Goal: Find specific page/section: Find specific page/section

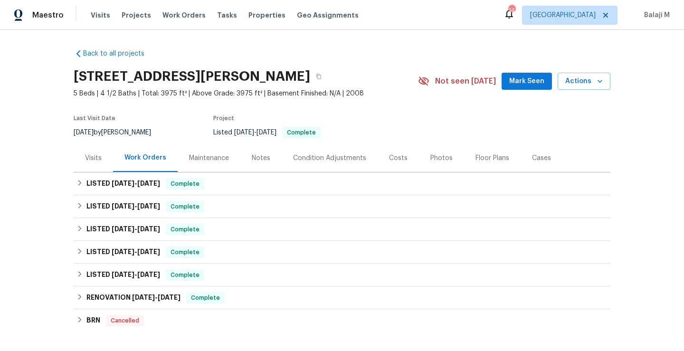
scroll to position [24, 0]
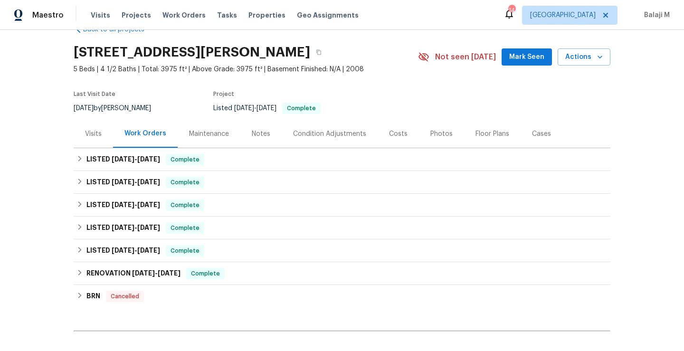
click at [195, 132] on div "Maintenance" at bounding box center [209, 134] width 40 height 10
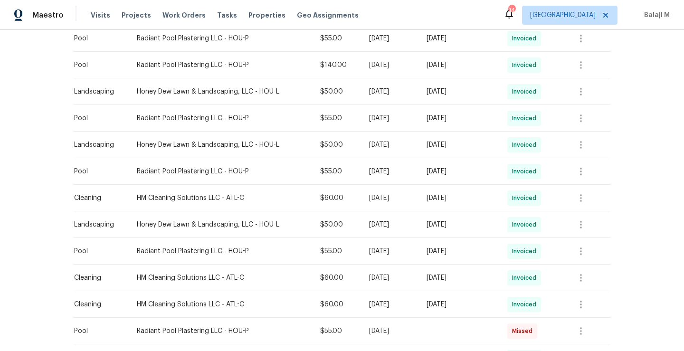
scroll to position [484, 0]
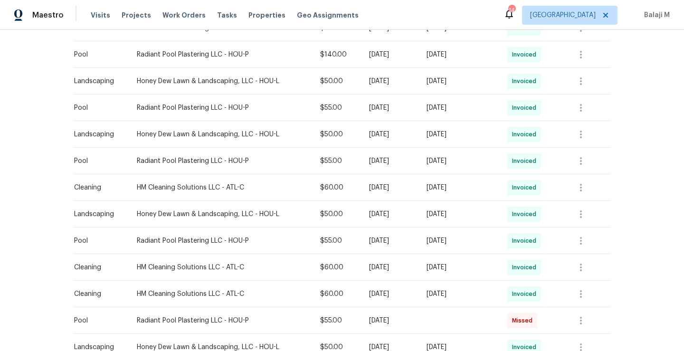
click at [193, 219] on div "Honey Dew Lawn & Landscaping, LLC - HOU-L" at bounding box center [221, 215] width 168 height 10
click at [582, 240] on icon "button" at bounding box center [580, 240] width 11 height 11
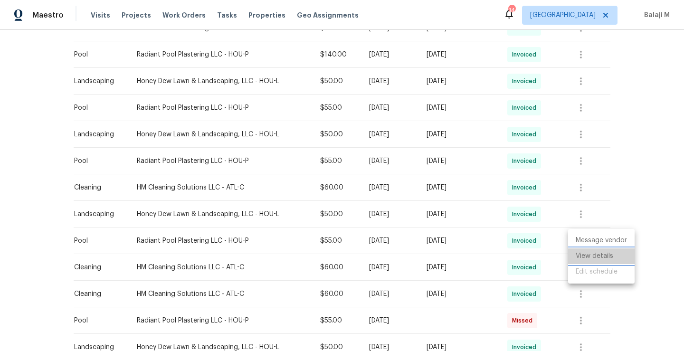
click at [585, 254] on li "View details" at bounding box center [601, 256] width 67 height 16
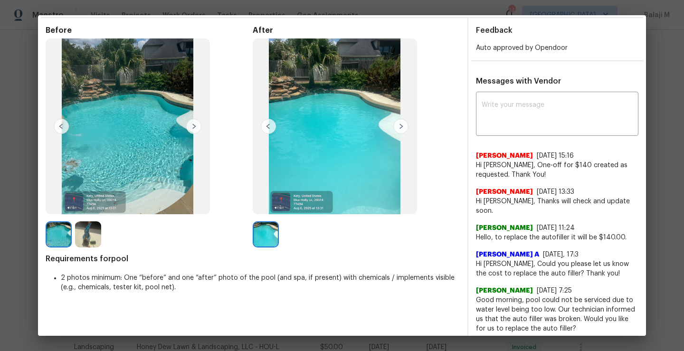
scroll to position [30, 0]
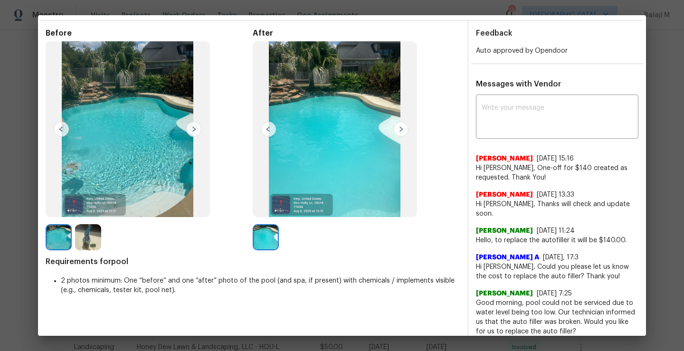
click at [393, 132] on img at bounding box center [400, 129] width 15 height 15
click at [85, 237] on img at bounding box center [88, 237] width 26 height 26
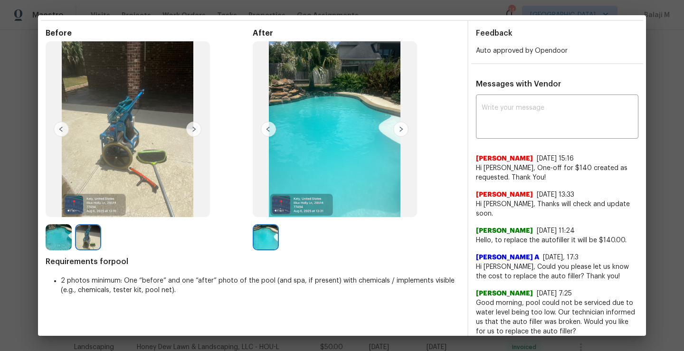
click at [58, 241] on img at bounding box center [59, 237] width 26 height 26
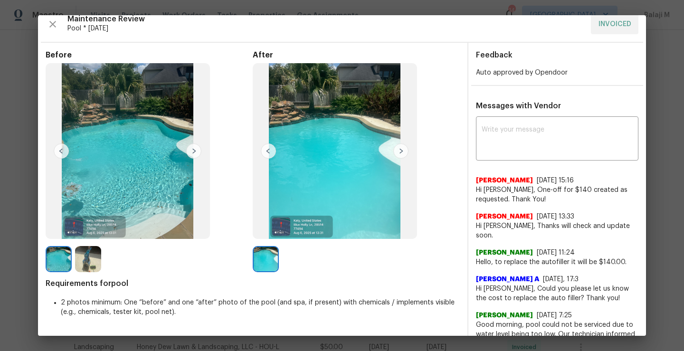
scroll to position [0, 0]
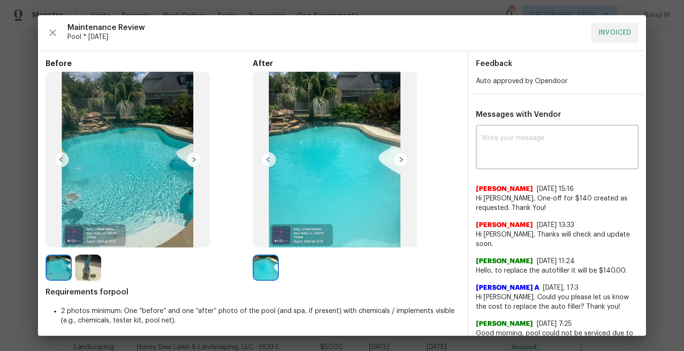
click at [45, 30] on div "Maintenance Review Pool * Mon, Aug 04 INVOICED Before After Requirements for po…" at bounding box center [342, 175] width 608 height 321
click at [49, 31] on icon "button" at bounding box center [52, 32] width 11 height 11
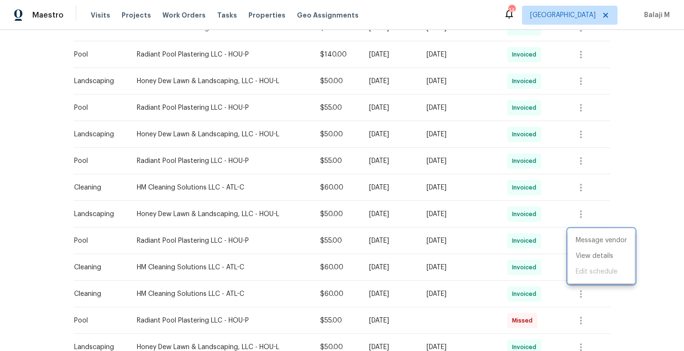
click at [579, 160] on div at bounding box center [342, 175] width 684 height 351
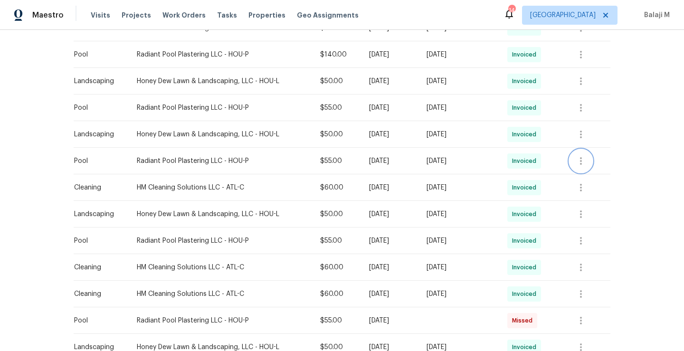
click at [581, 161] on icon "button" at bounding box center [581, 161] width 2 height 8
click at [589, 178] on li "View details" at bounding box center [601, 177] width 67 height 16
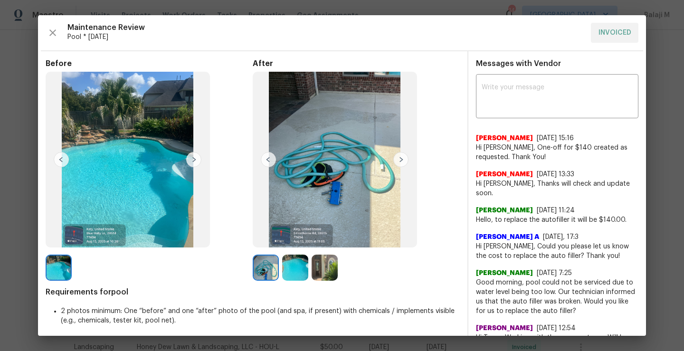
click at [274, 269] on img at bounding box center [266, 268] width 26 height 26
click at [292, 269] on img at bounding box center [295, 268] width 26 height 26
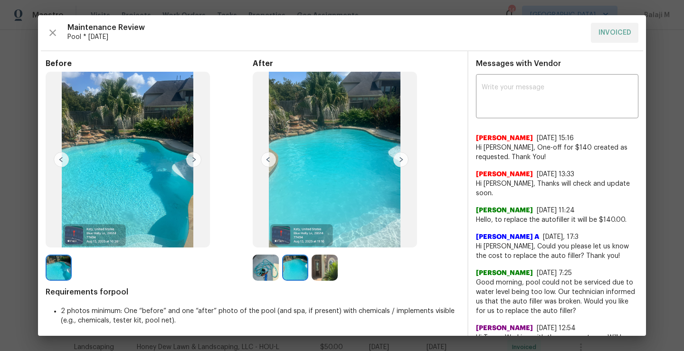
click at [327, 268] on img at bounding box center [325, 268] width 26 height 26
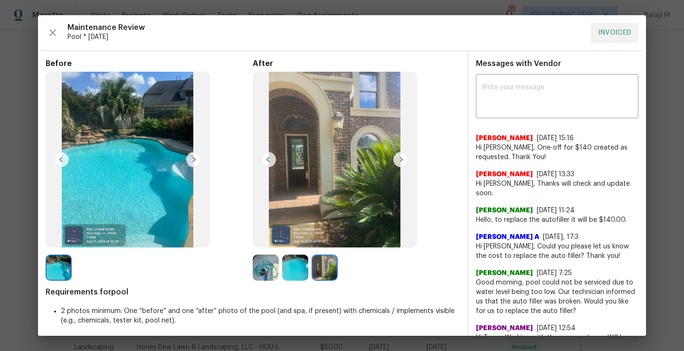
click at [316, 272] on img at bounding box center [325, 268] width 26 height 26
click at [301, 272] on img at bounding box center [295, 268] width 26 height 26
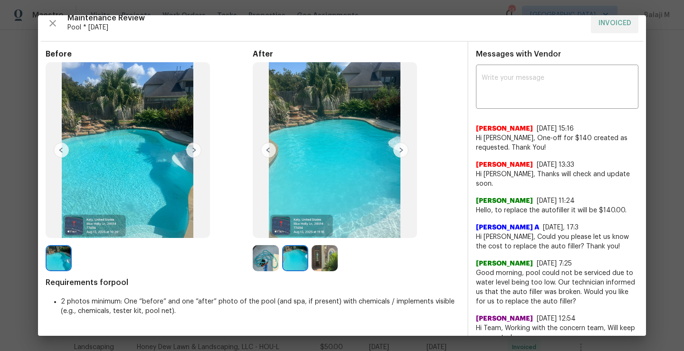
scroll to position [9, 0]
click at [396, 150] on img at bounding box center [400, 150] width 15 height 15
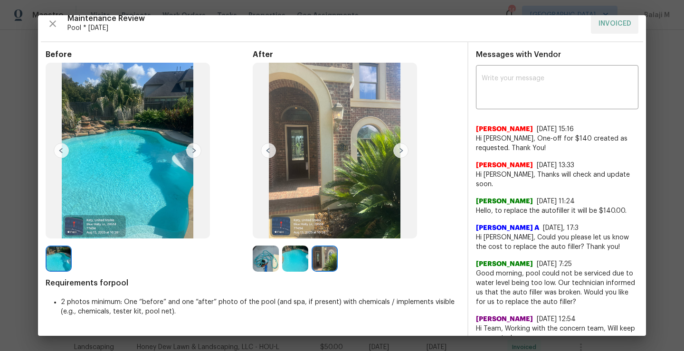
click at [399, 150] on img at bounding box center [400, 150] width 15 height 15
click at [50, 22] on icon "button" at bounding box center [52, 23] width 11 height 11
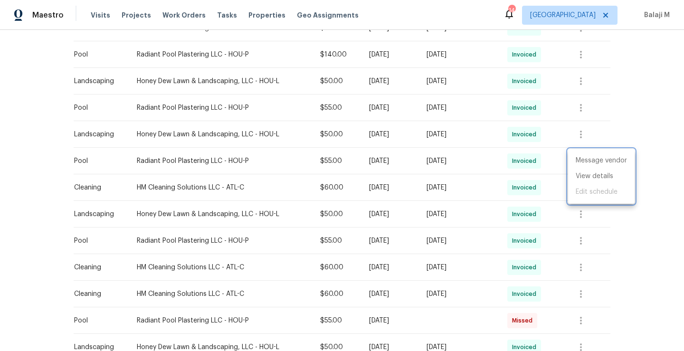
drag, startPoint x: 604, startPoint y: 128, endPoint x: 601, endPoint y: 137, distance: 8.9
click at [604, 128] on div at bounding box center [342, 175] width 684 height 351
click at [581, 157] on icon "button" at bounding box center [580, 160] width 11 height 11
click at [581, 181] on li "View details" at bounding box center [601, 177] width 67 height 16
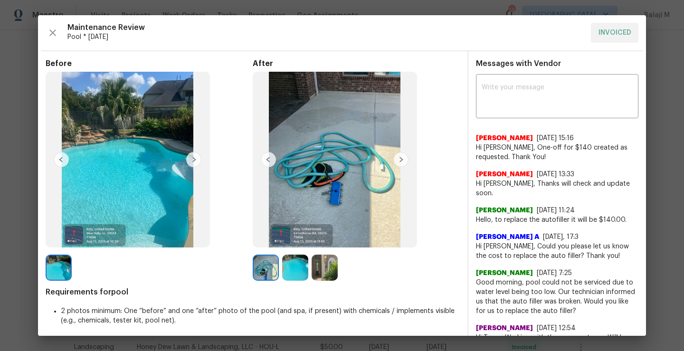
click at [50, 42] on div "Maintenance Review Pool * Mon, Aug 11 INVOICED" at bounding box center [342, 33] width 593 height 20
click at [50, 31] on icon "button" at bounding box center [52, 32] width 11 height 11
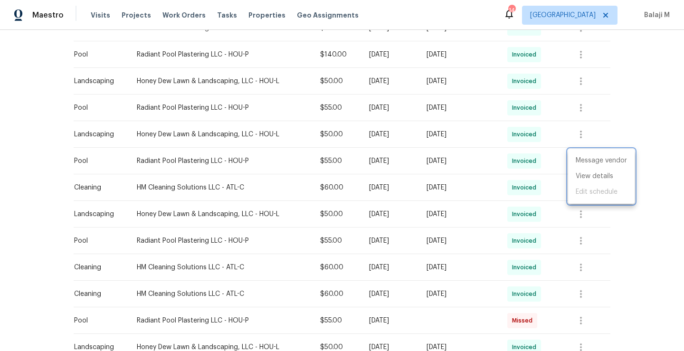
drag, startPoint x: 132, startPoint y: 160, endPoint x: 182, endPoint y: 162, distance: 50.4
click at [182, 162] on div at bounding box center [342, 175] width 684 height 351
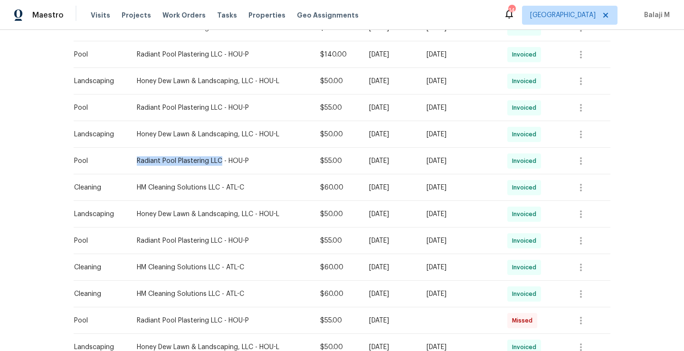
drag, startPoint x: 129, startPoint y: 160, endPoint x: 213, endPoint y: 163, distance: 84.2
click at [213, 163] on td "Radiant Pool Plastering LLC - HOU-P" at bounding box center [220, 161] width 183 height 27
copy div "Radiant Pool Plastering LLC"
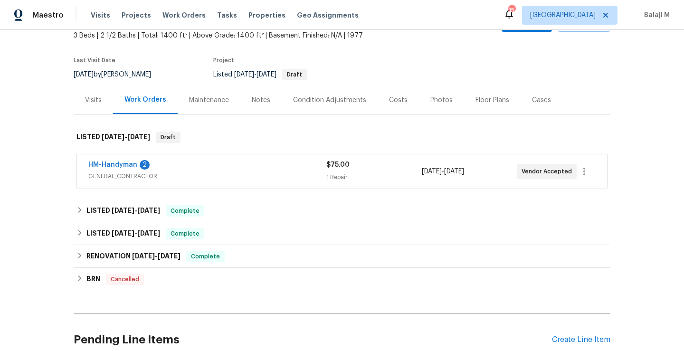
scroll to position [4, 0]
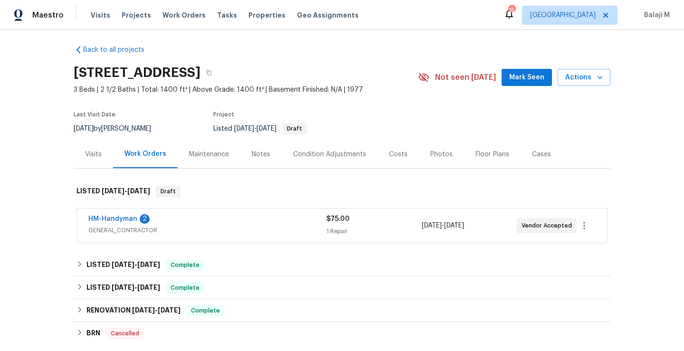
click at [204, 151] on div "Maintenance" at bounding box center [209, 155] width 40 height 10
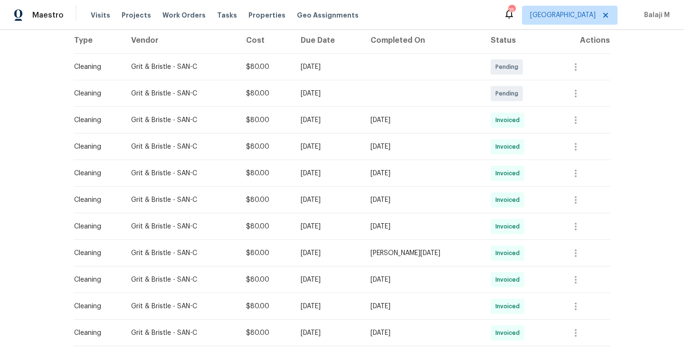
scroll to position [130, 0]
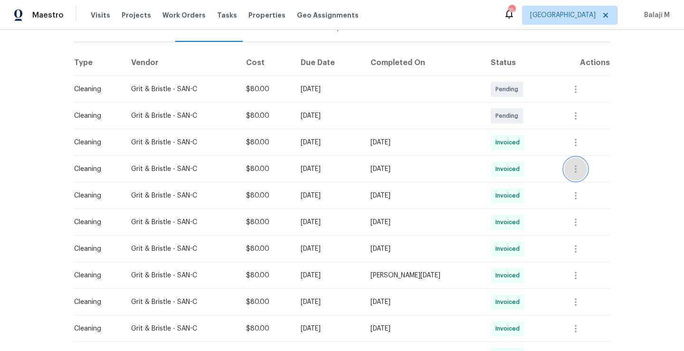
click at [574, 171] on icon "button" at bounding box center [575, 168] width 11 height 11
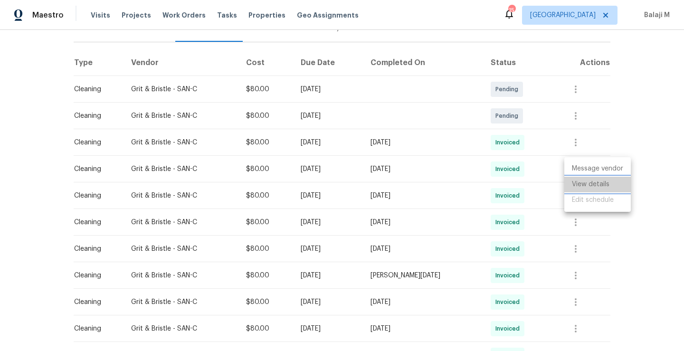
click at [580, 183] on li "View details" at bounding box center [597, 185] width 67 height 16
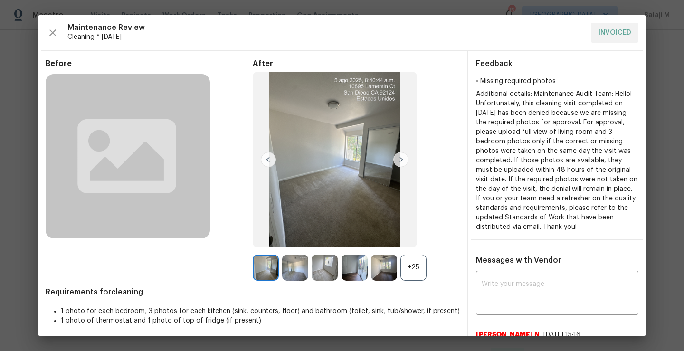
click at [413, 269] on div "+25" at bounding box center [414, 268] width 26 height 26
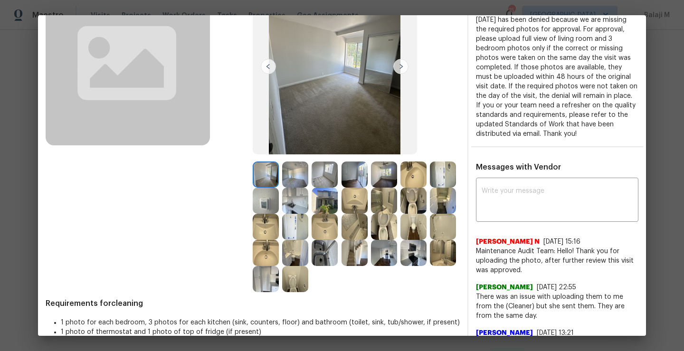
scroll to position [0, 0]
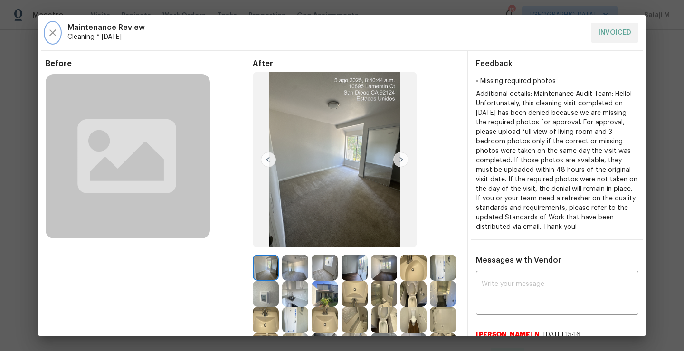
click at [55, 27] on button "button" at bounding box center [53, 33] width 14 height 20
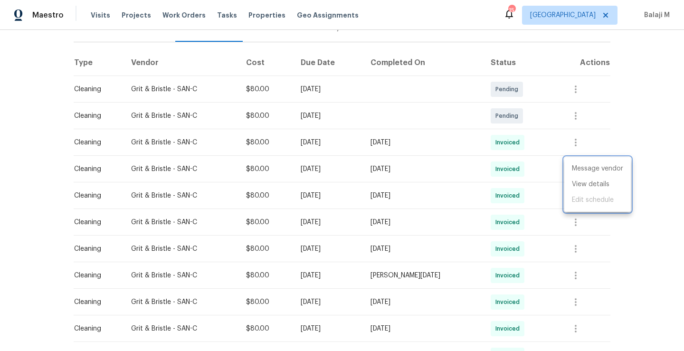
click at [170, 165] on div at bounding box center [342, 175] width 684 height 351
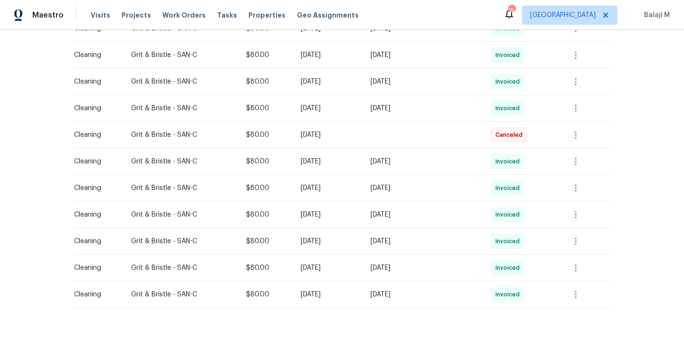
scroll to position [505, 0]
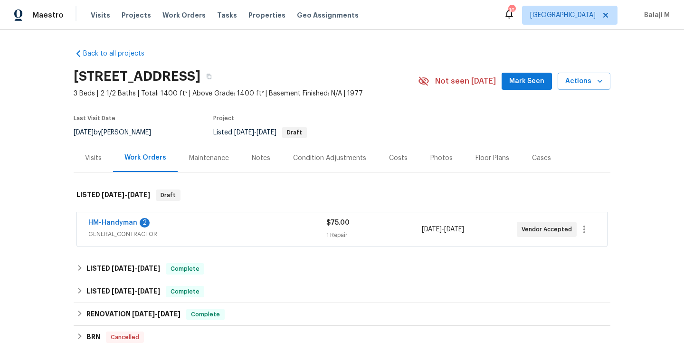
click at [200, 162] on div "Maintenance" at bounding box center [209, 158] width 40 height 10
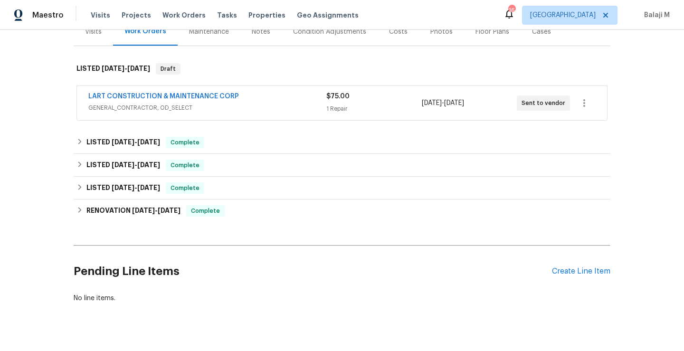
scroll to position [81, 0]
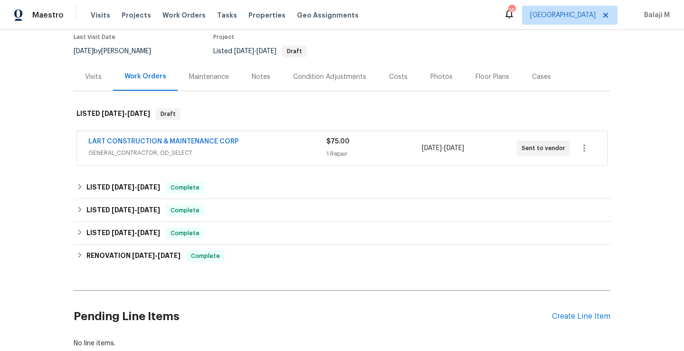
click at [205, 79] on div "Maintenance" at bounding box center [209, 77] width 40 height 10
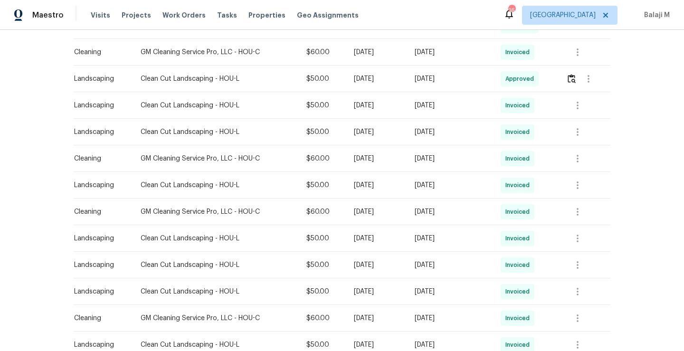
scroll to position [279, 0]
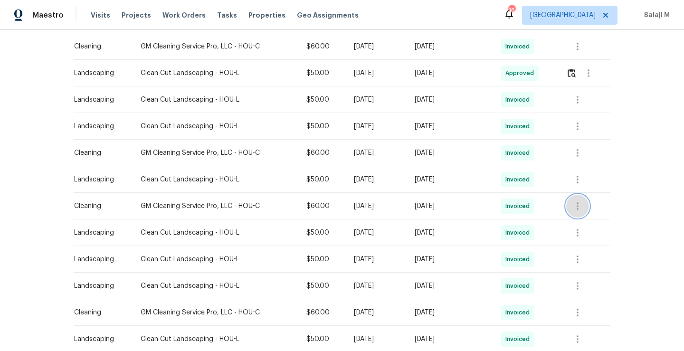
click at [577, 205] on icon "button" at bounding box center [578, 206] width 2 height 8
click at [584, 219] on li "View details" at bounding box center [599, 222] width 67 height 16
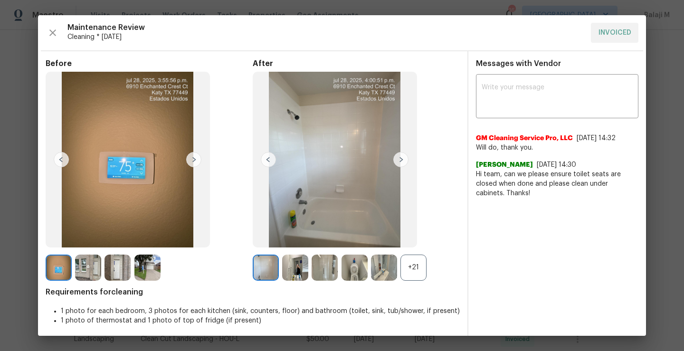
click at [420, 266] on div "+21" at bounding box center [414, 268] width 26 height 26
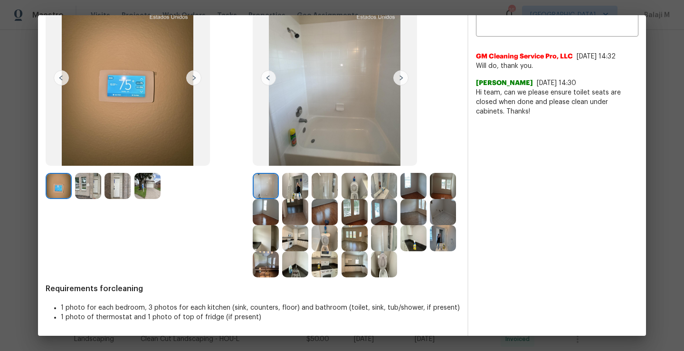
scroll to position [108, 0]
click at [253, 173] on img at bounding box center [266, 186] width 26 height 26
click at [295, 173] on img at bounding box center [295, 186] width 26 height 26
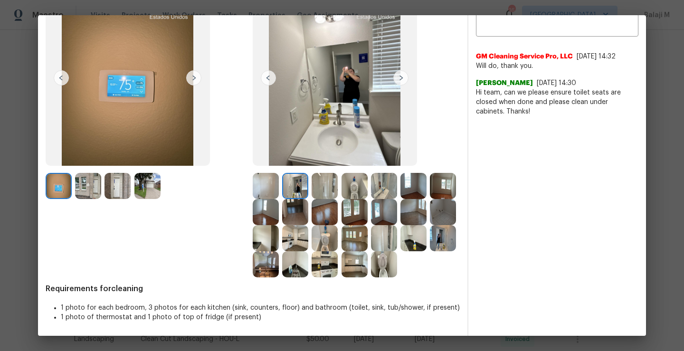
click at [325, 173] on img at bounding box center [325, 186] width 26 height 26
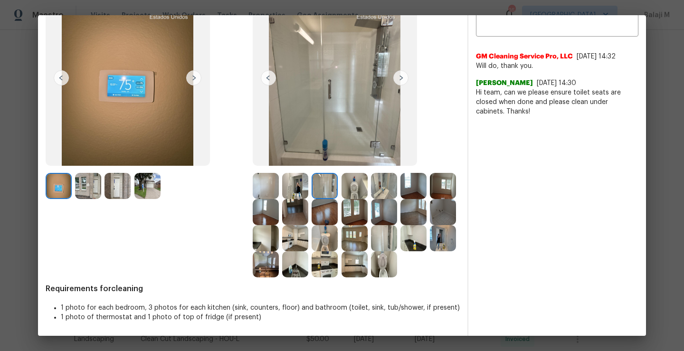
click at [352, 173] on img at bounding box center [355, 186] width 26 height 26
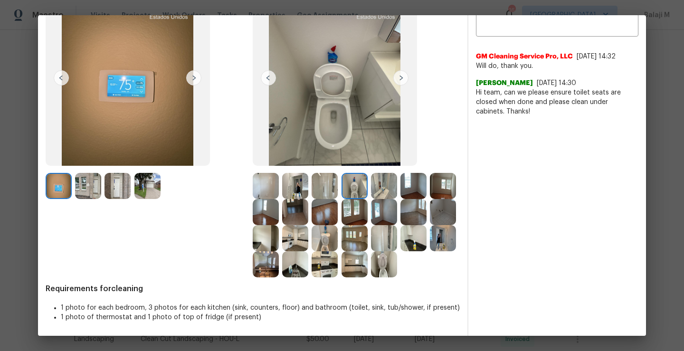
click at [380, 173] on img at bounding box center [384, 186] width 26 height 26
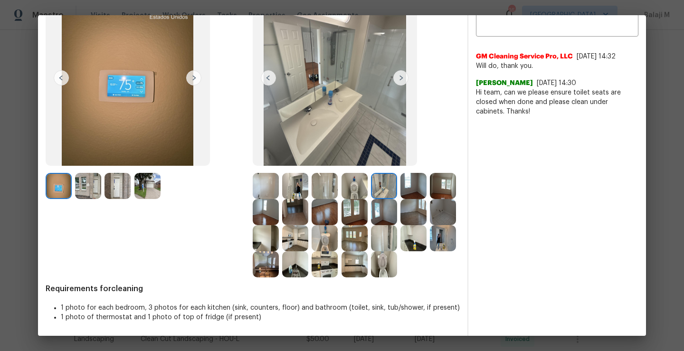
click at [410, 173] on img at bounding box center [414, 186] width 26 height 26
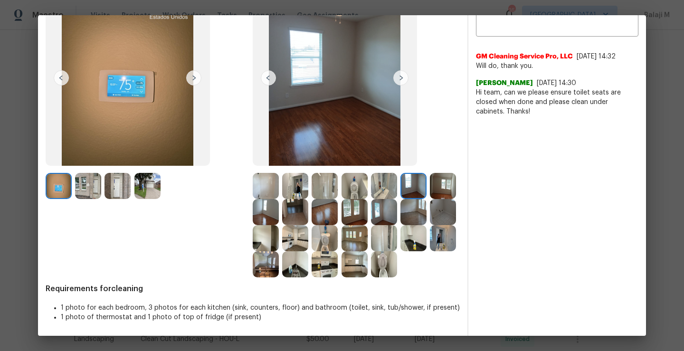
click at [430, 188] on img at bounding box center [443, 186] width 26 height 26
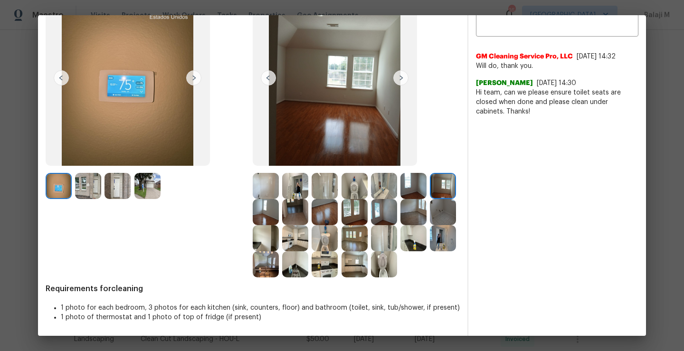
click at [279, 199] on img at bounding box center [266, 212] width 26 height 26
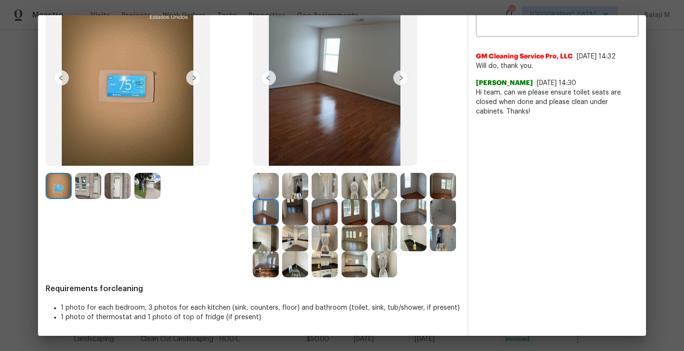
click at [308, 199] on img at bounding box center [295, 212] width 26 height 26
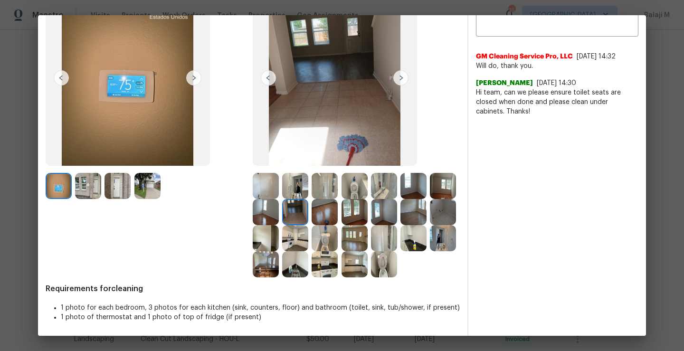
click at [338, 199] on img at bounding box center [325, 212] width 26 height 26
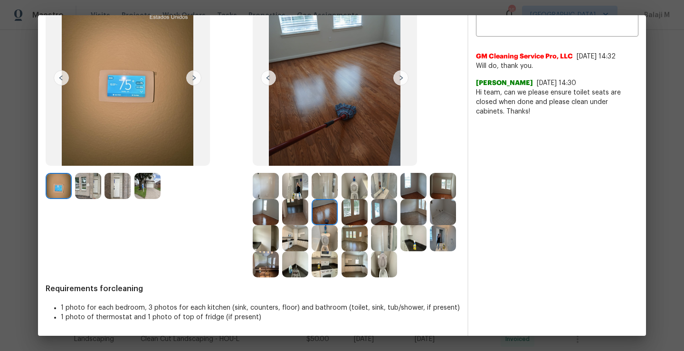
click at [368, 199] on img at bounding box center [355, 212] width 26 height 26
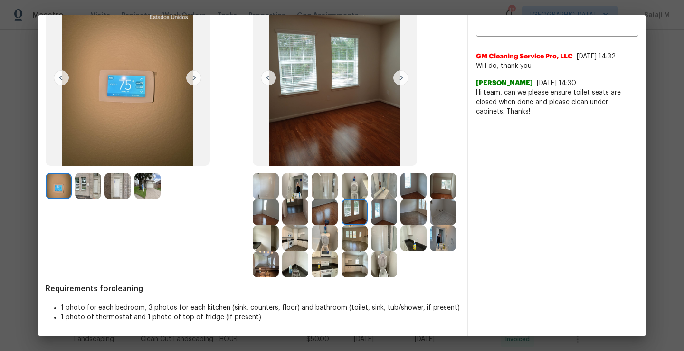
click at [397, 199] on img at bounding box center [384, 212] width 26 height 26
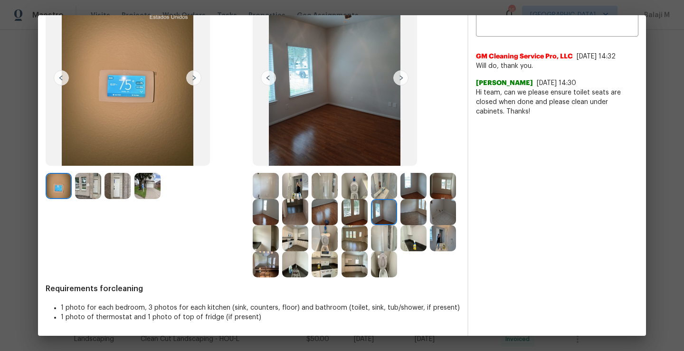
click at [368, 225] on img at bounding box center [355, 238] width 26 height 26
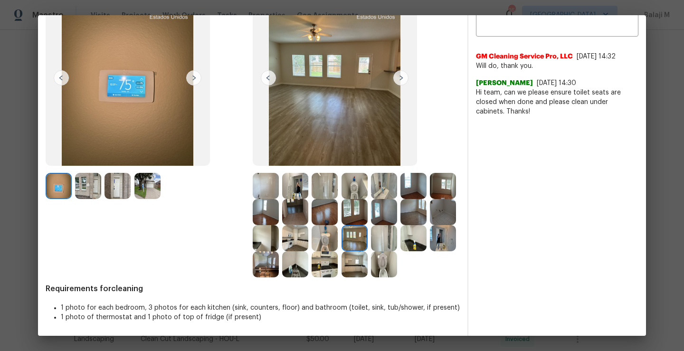
click at [312, 225] on div at bounding box center [296, 238] width 29 height 26
click at [308, 225] on img at bounding box center [295, 238] width 26 height 26
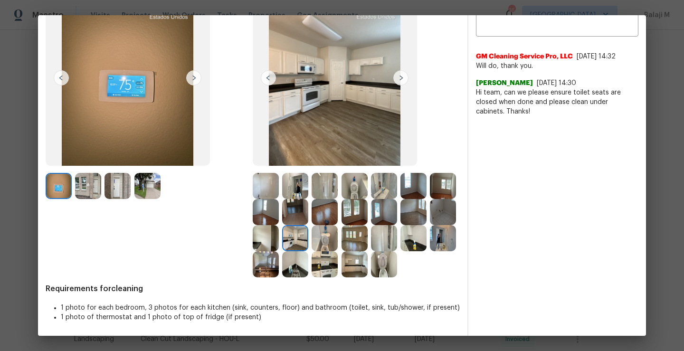
scroll to position [73, 0]
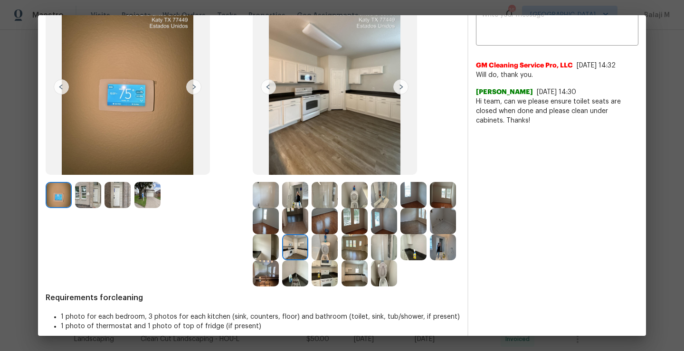
click at [279, 248] on img at bounding box center [266, 247] width 26 height 26
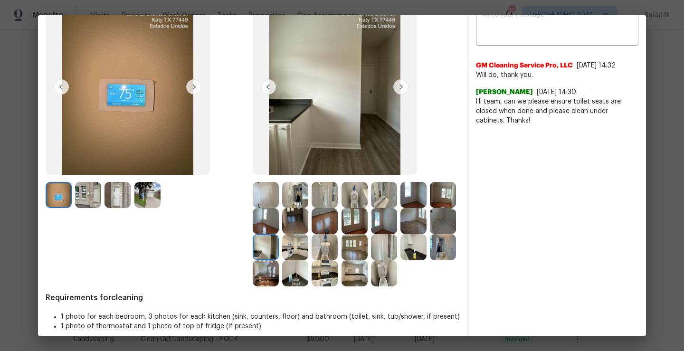
click at [430, 234] on img at bounding box center [443, 221] width 26 height 26
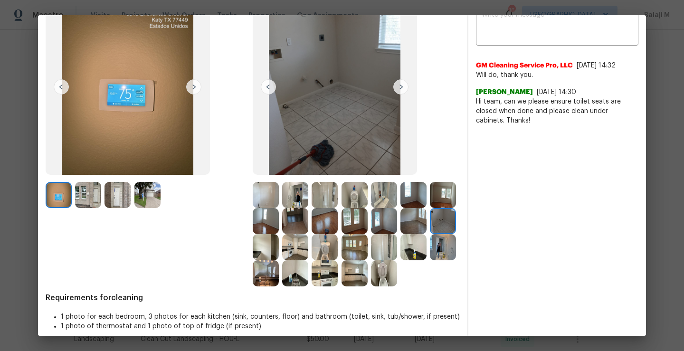
click at [401, 234] on img at bounding box center [414, 221] width 26 height 26
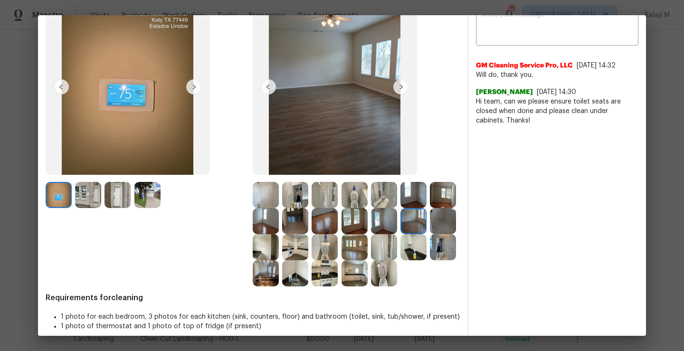
click at [342, 286] on img at bounding box center [355, 273] width 26 height 26
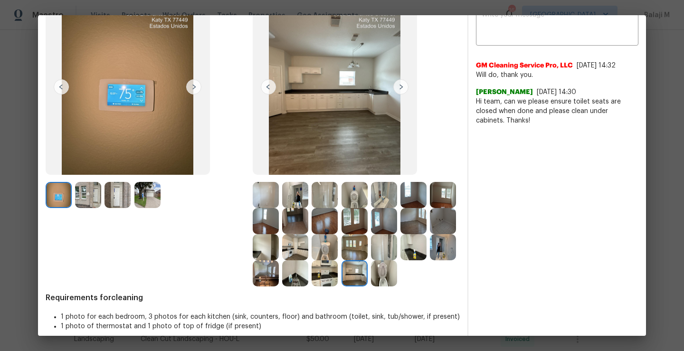
click at [371, 260] on img at bounding box center [384, 247] width 26 height 26
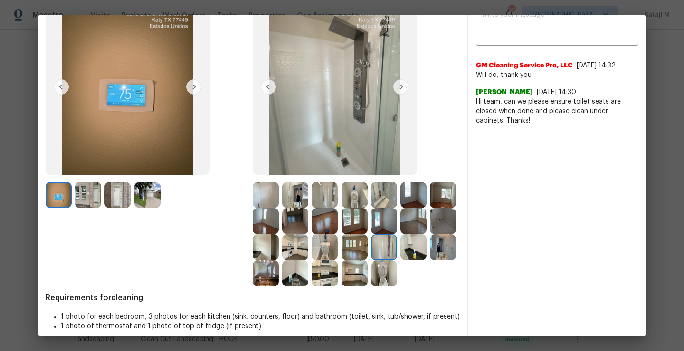
click at [401, 260] on img at bounding box center [414, 247] width 26 height 26
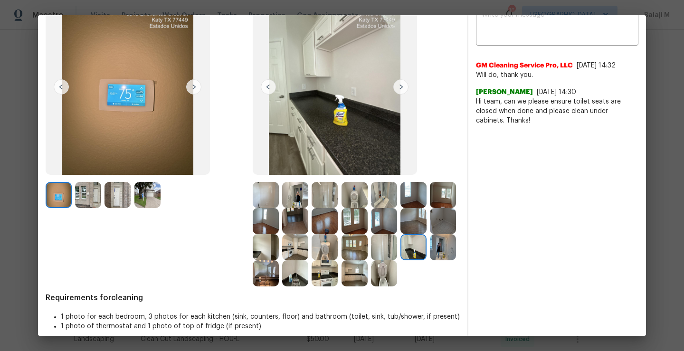
click at [279, 270] on img at bounding box center [266, 273] width 26 height 26
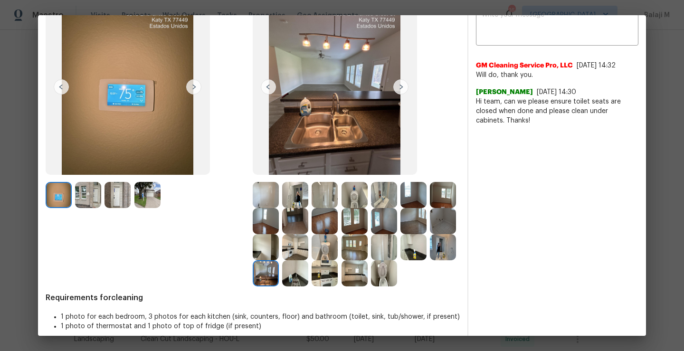
click at [430, 260] on img at bounding box center [443, 247] width 26 height 26
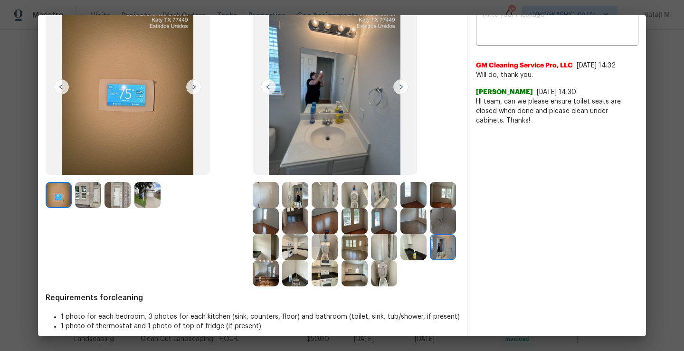
click at [308, 274] on img at bounding box center [295, 273] width 26 height 26
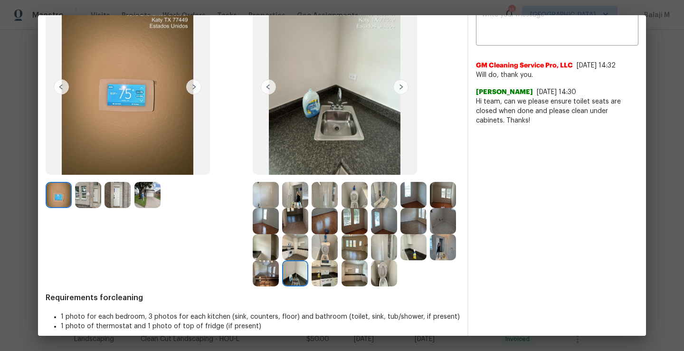
click at [338, 274] on img at bounding box center [325, 273] width 26 height 26
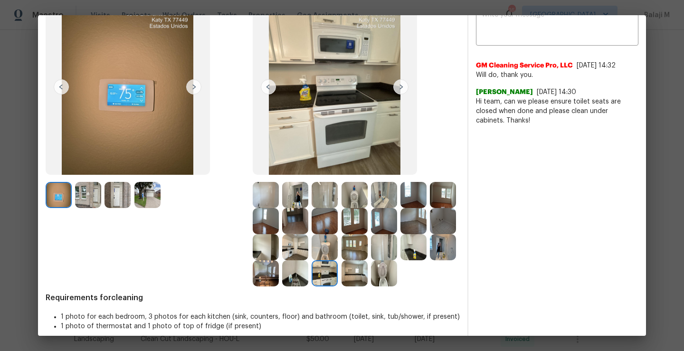
click at [371, 286] on img at bounding box center [384, 273] width 26 height 26
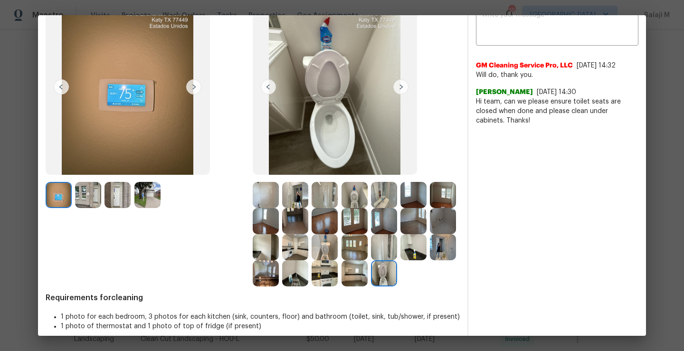
click at [342, 286] on img at bounding box center [355, 273] width 26 height 26
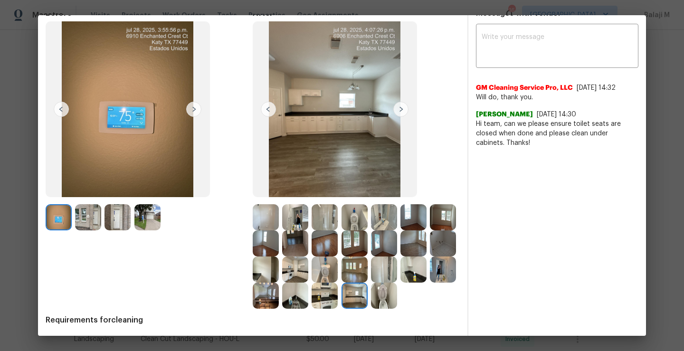
scroll to position [0, 0]
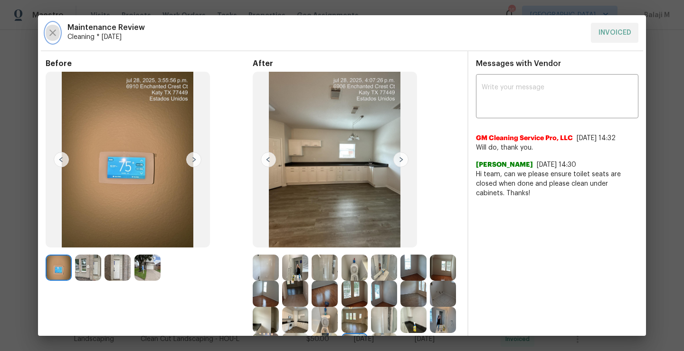
click at [49, 28] on icon "button" at bounding box center [52, 32] width 11 height 11
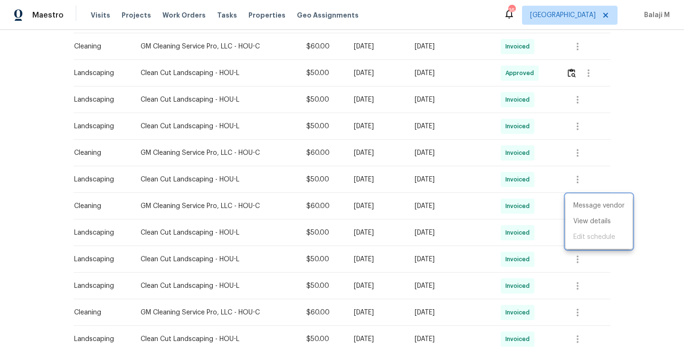
click at [551, 155] on div at bounding box center [342, 175] width 684 height 351
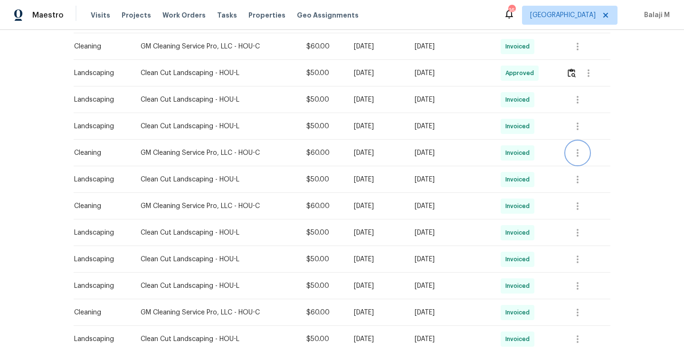
click at [580, 153] on icon "button" at bounding box center [577, 152] width 11 height 11
click at [597, 171] on li "View details" at bounding box center [599, 169] width 67 height 16
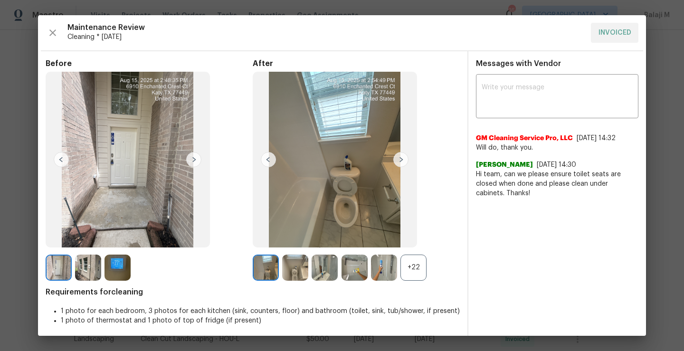
click at [400, 162] on img at bounding box center [400, 159] width 15 height 15
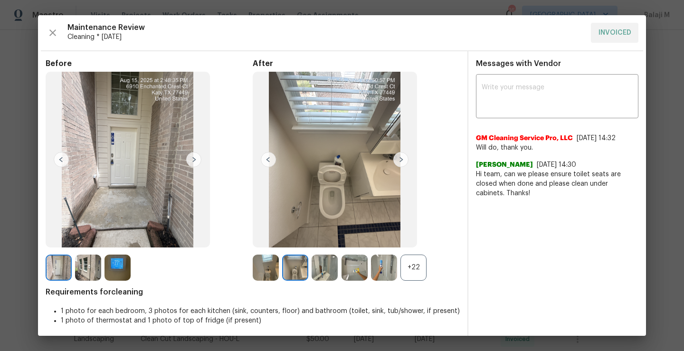
click at [411, 272] on div "+22" at bounding box center [414, 268] width 26 height 26
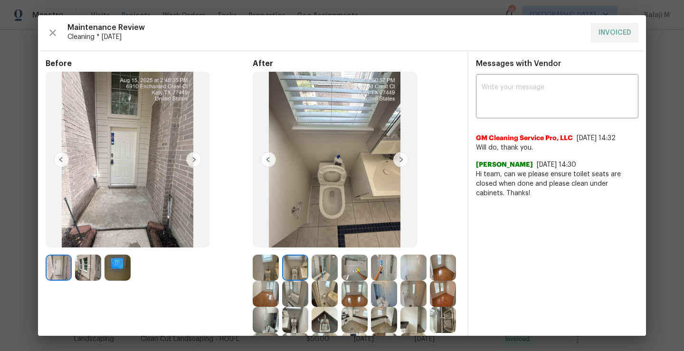
click at [400, 162] on img at bounding box center [400, 159] width 15 height 15
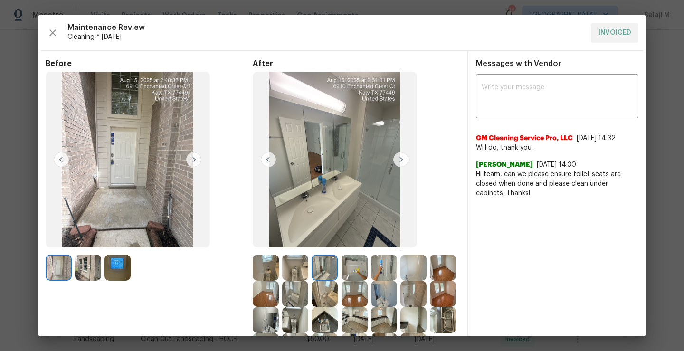
click at [394, 161] on img at bounding box center [400, 159] width 15 height 15
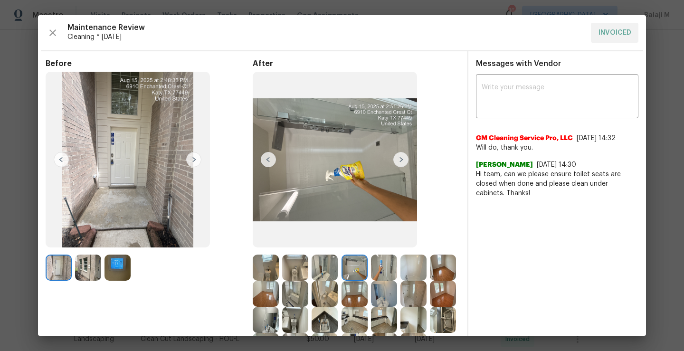
click at [394, 161] on img at bounding box center [400, 159] width 15 height 15
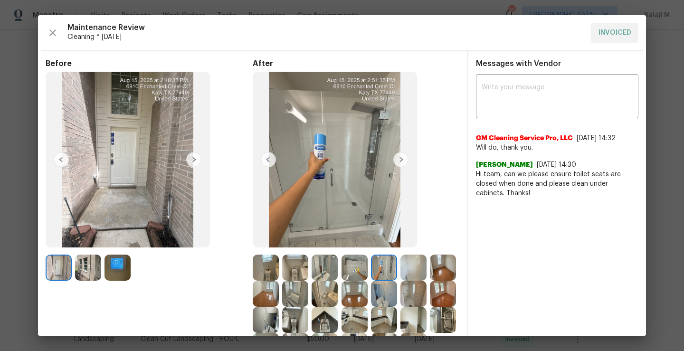
click at [394, 161] on img at bounding box center [400, 159] width 15 height 15
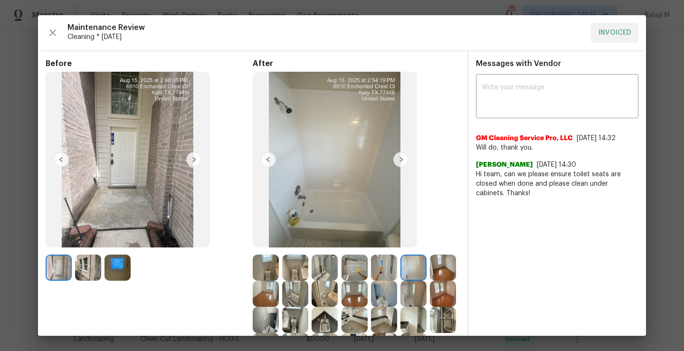
click at [406, 162] on img at bounding box center [400, 159] width 15 height 15
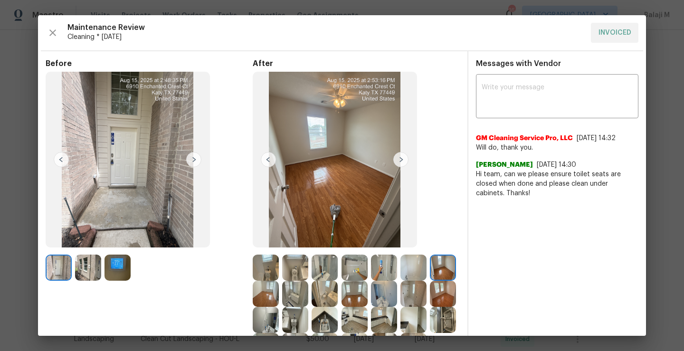
click at [402, 162] on img at bounding box center [400, 159] width 15 height 15
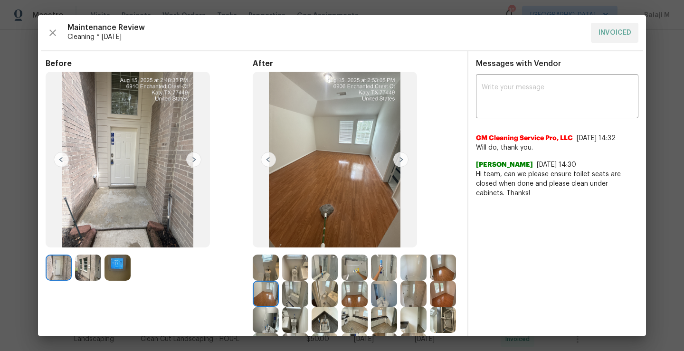
click at [263, 163] on img at bounding box center [268, 159] width 15 height 15
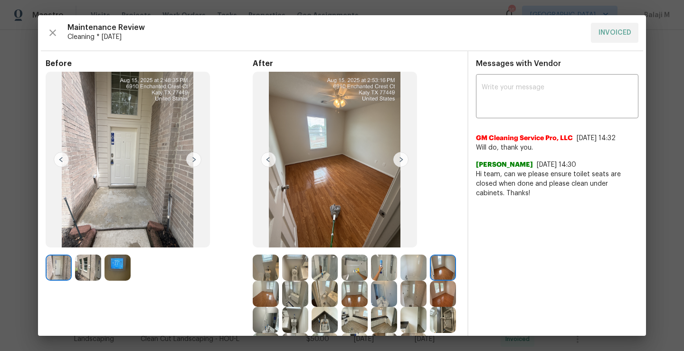
click at [404, 160] on img at bounding box center [400, 159] width 15 height 15
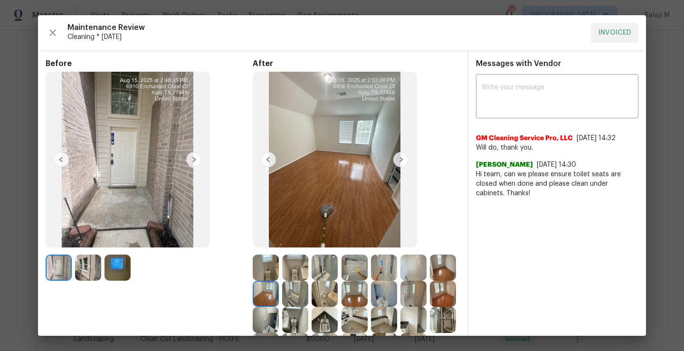
click at [308, 291] on img at bounding box center [295, 294] width 26 height 26
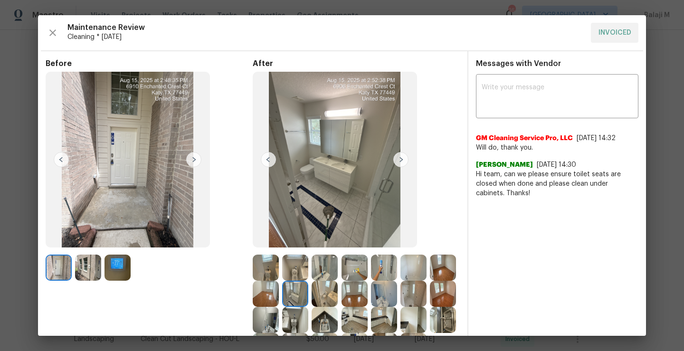
click at [195, 157] on img at bounding box center [193, 159] width 15 height 15
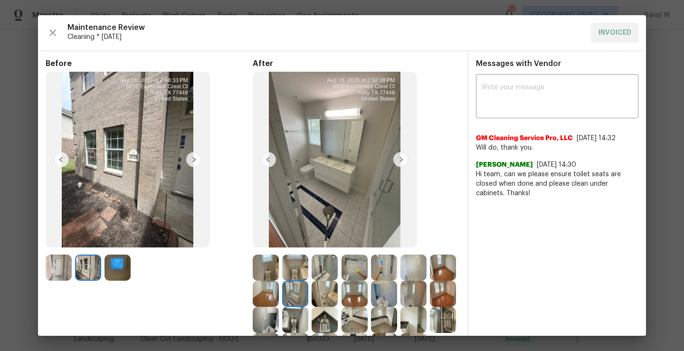
click at [195, 157] on img at bounding box center [193, 159] width 15 height 15
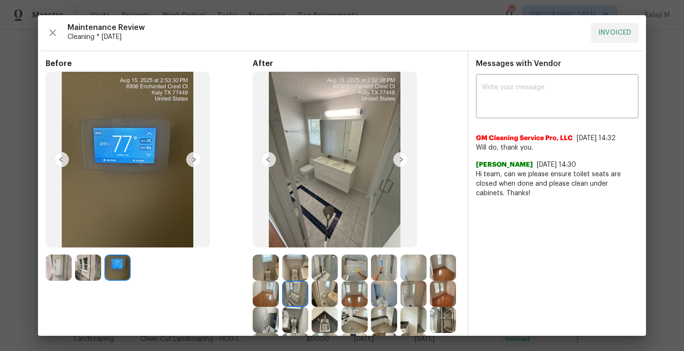
click at [195, 157] on img at bounding box center [193, 159] width 15 height 15
click at [393, 154] on img at bounding box center [400, 159] width 15 height 15
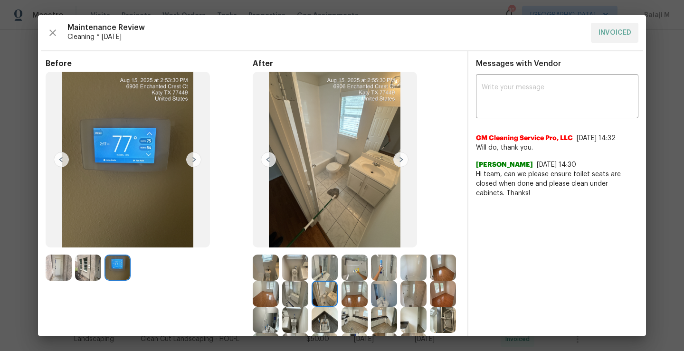
click at [398, 161] on img at bounding box center [400, 159] width 15 height 15
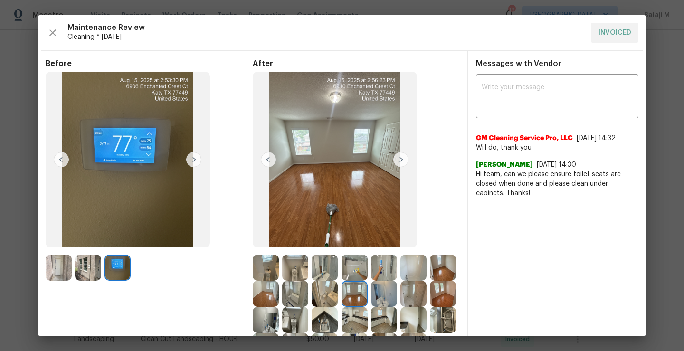
click at [399, 165] on img at bounding box center [400, 159] width 15 height 15
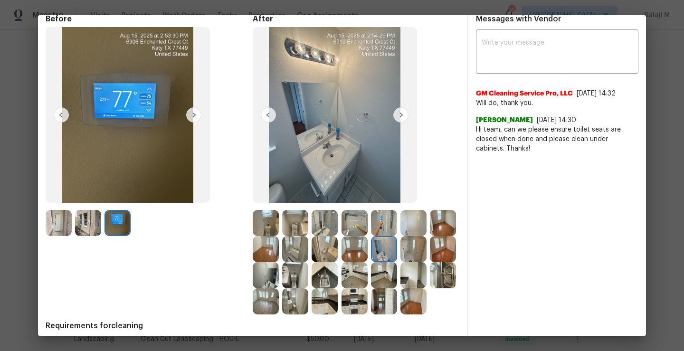
scroll to position [43, 0]
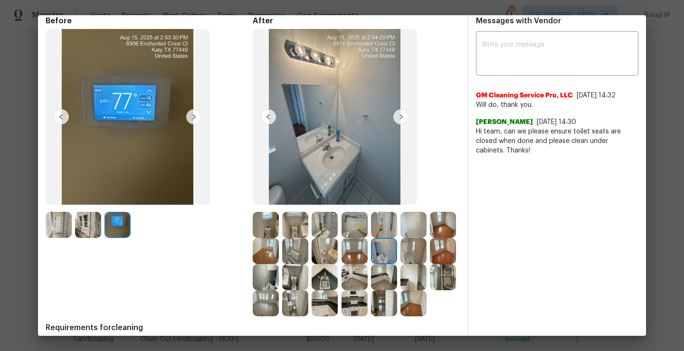
click at [282, 280] on div at bounding box center [267, 277] width 29 height 26
click at [279, 279] on img at bounding box center [266, 277] width 26 height 26
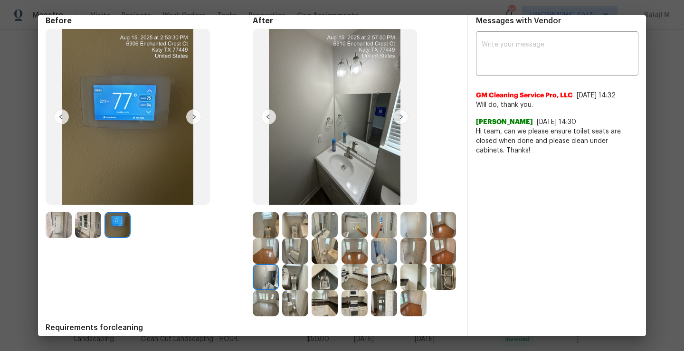
click at [430, 290] on img at bounding box center [443, 277] width 26 height 26
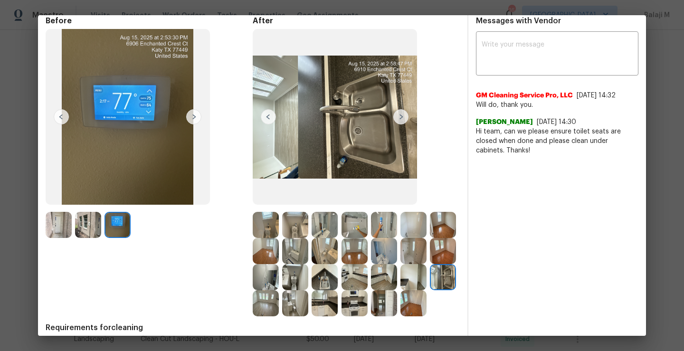
click at [430, 290] on img at bounding box center [443, 277] width 26 height 26
click at [279, 307] on img at bounding box center [266, 303] width 26 height 26
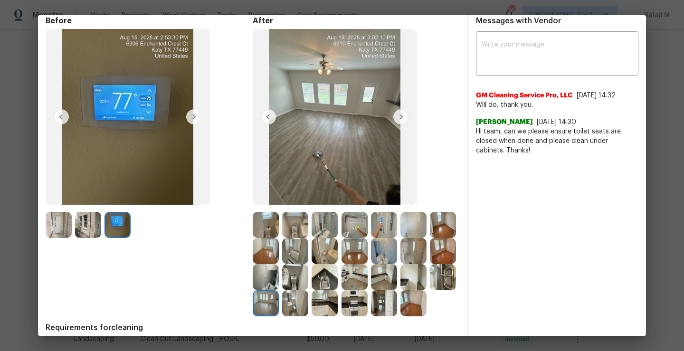
click at [308, 306] on img at bounding box center [295, 303] width 26 height 26
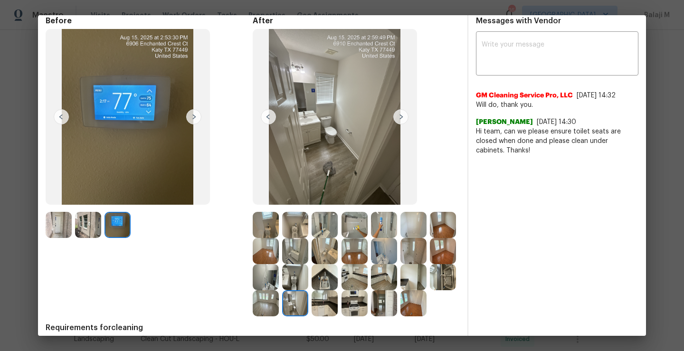
click at [338, 304] on img at bounding box center [325, 303] width 26 height 26
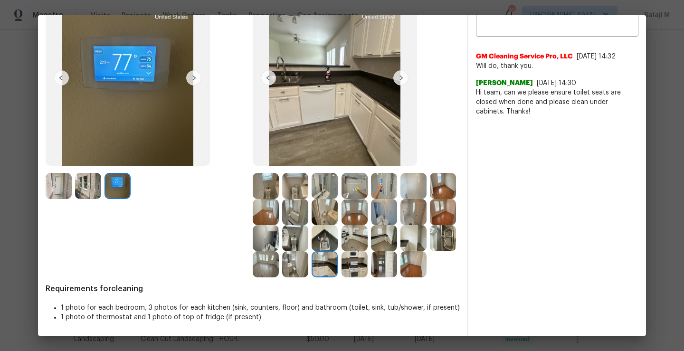
scroll to position [88, 0]
click at [333, 296] on div "Before After Requirements for cleaning 1 photo for each bedroom, 3 photos for e…" at bounding box center [253, 156] width 414 height 359
click at [401, 277] on img at bounding box center [414, 264] width 26 height 26
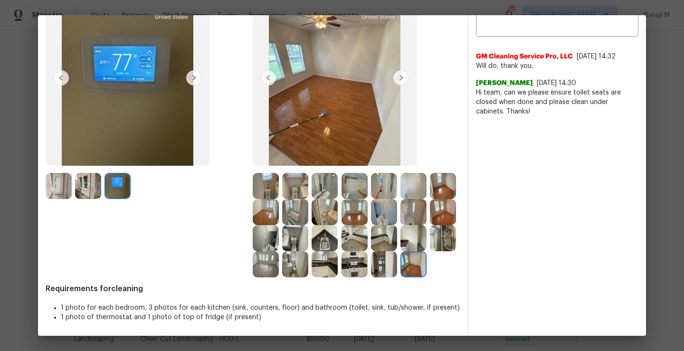
click at [371, 277] on img at bounding box center [384, 264] width 26 height 26
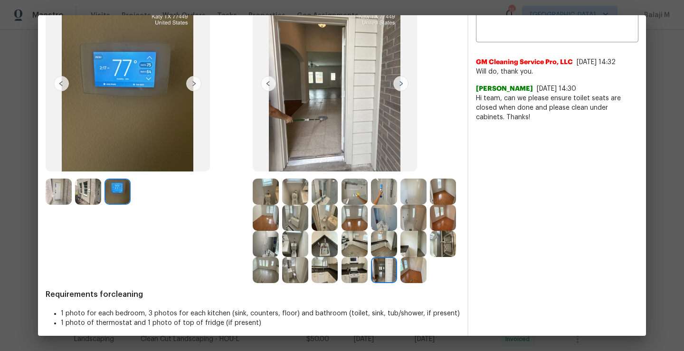
scroll to position [78, 0]
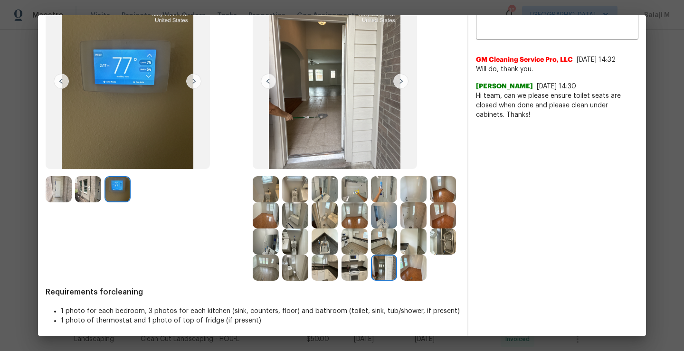
click at [342, 281] on img at bounding box center [355, 268] width 26 height 26
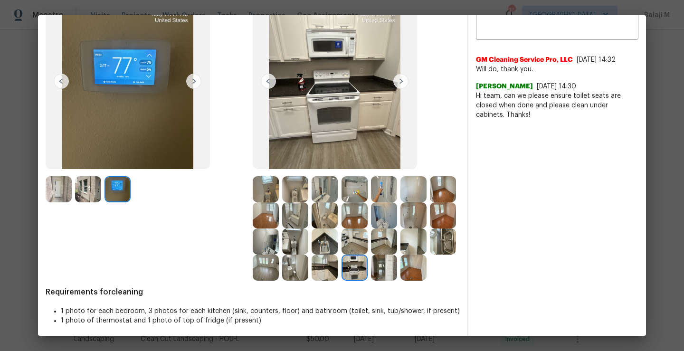
click at [371, 255] on img at bounding box center [384, 242] width 26 height 26
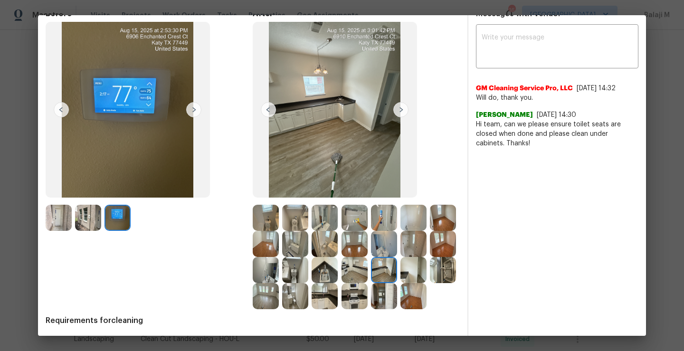
scroll to position [51, 0]
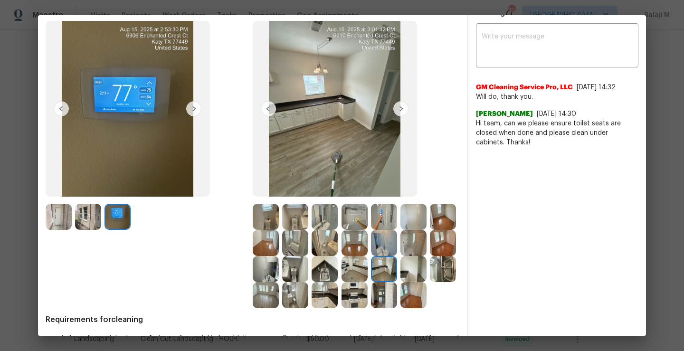
click at [371, 282] on img at bounding box center [384, 269] width 26 height 26
click at [401, 282] on img at bounding box center [414, 269] width 26 height 26
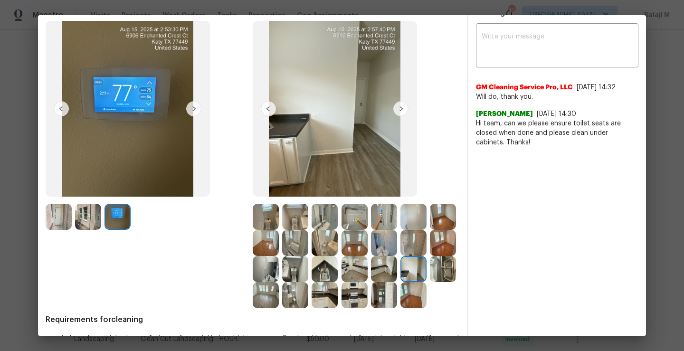
click at [401, 282] on img at bounding box center [414, 269] width 26 height 26
click at [430, 282] on img at bounding box center [443, 269] width 26 height 26
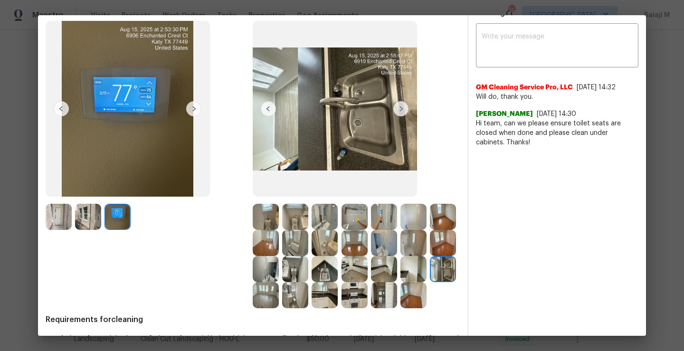
click at [279, 303] on img at bounding box center [266, 295] width 26 height 26
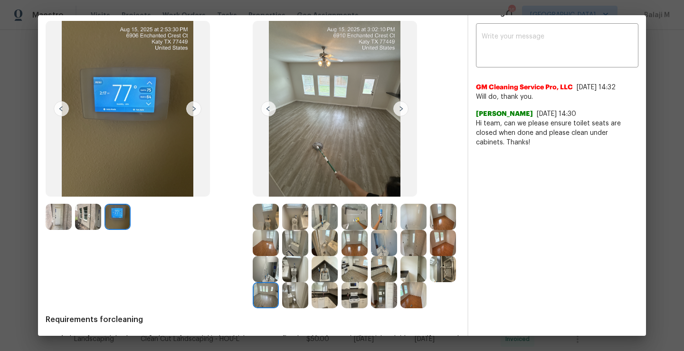
click at [308, 267] on img at bounding box center [295, 269] width 26 height 26
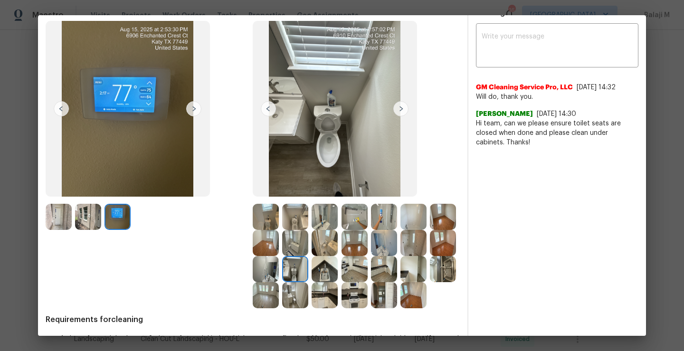
click at [279, 275] on img at bounding box center [266, 269] width 26 height 26
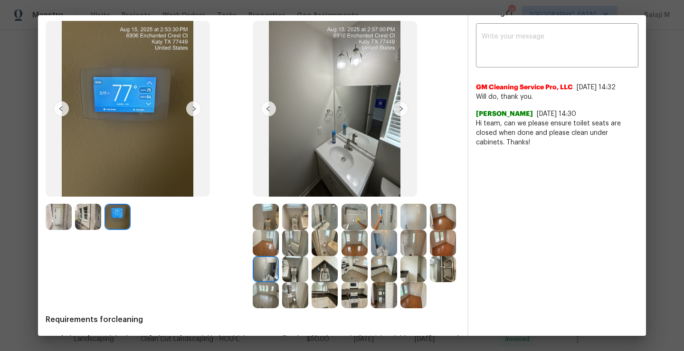
click at [430, 256] on img at bounding box center [443, 243] width 26 height 26
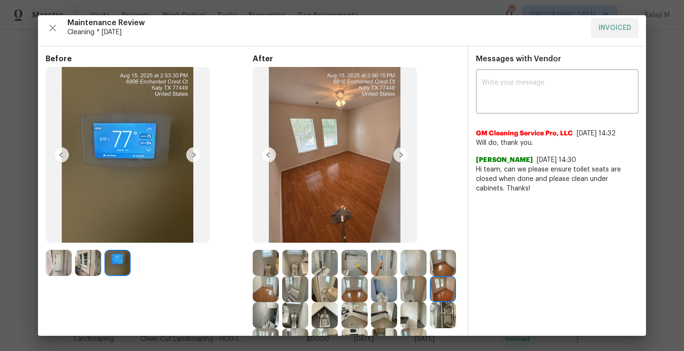
scroll to position [0, 0]
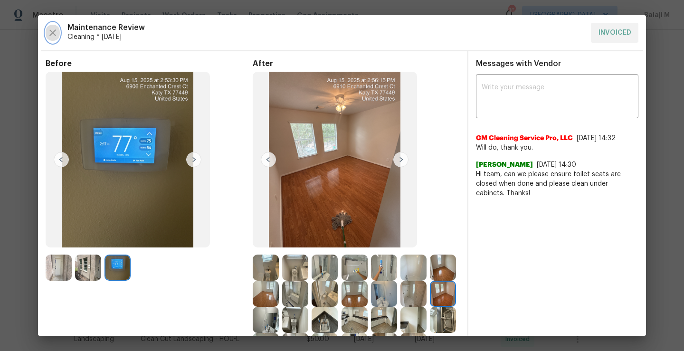
click at [48, 40] on button "button" at bounding box center [53, 33] width 14 height 20
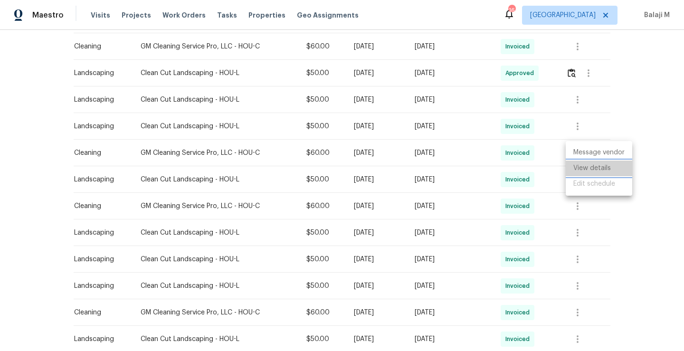
click at [595, 171] on li "View details" at bounding box center [599, 169] width 67 height 16
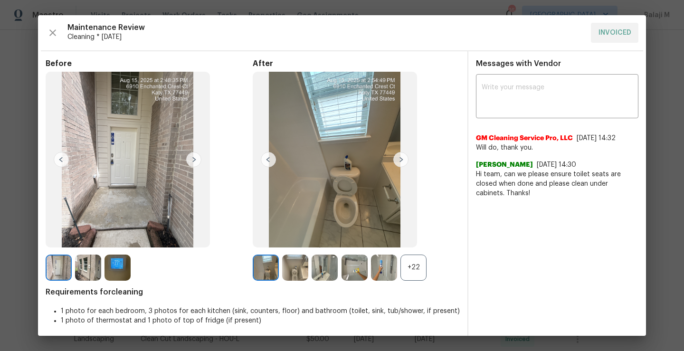
click at [43, 29] on div "Maintenance Review Cleaning * Mon, Aug 11 INVOICED Before After +22 Requirement…" at bounding box center [342, 175] width 608 height 321
click at [46, 32] on button "button" at bounding box center [53, 33] width 14 height 20
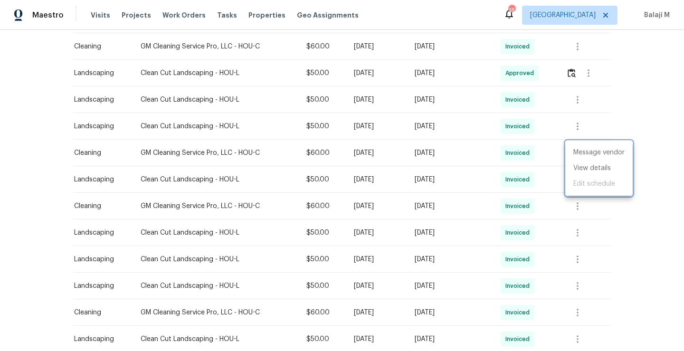
click at [584, 205] on div at bounding box center [342, 175] width 684 height 351
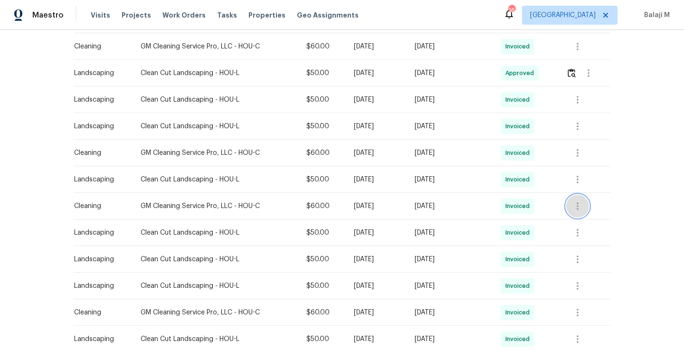
click at [577, 205] on icon "button" at bounding box center [578, 206] width 2 height 8
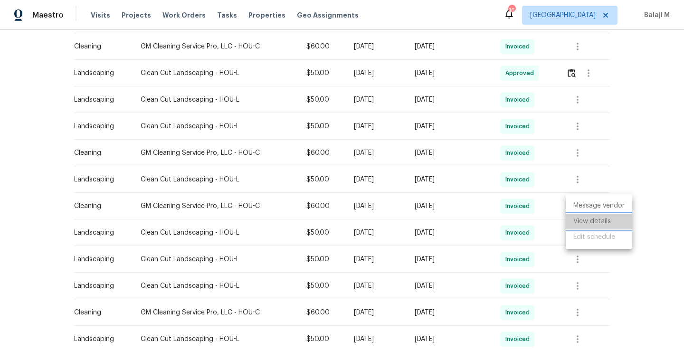
click at [585, 220] on li "View details" at bounding box center [599, 222] width 67 height 16
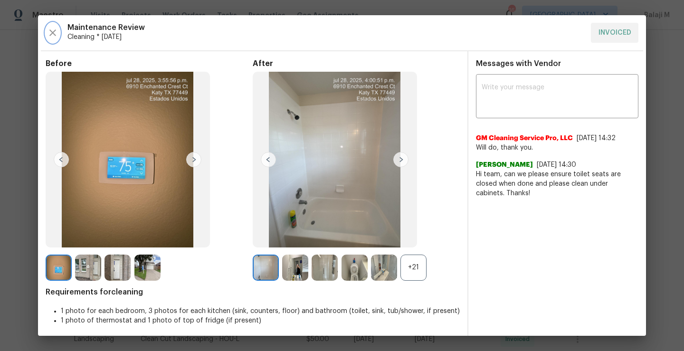
click at [48, 37] on icon "button" at bounding box center [52, 32] width 11 height 11
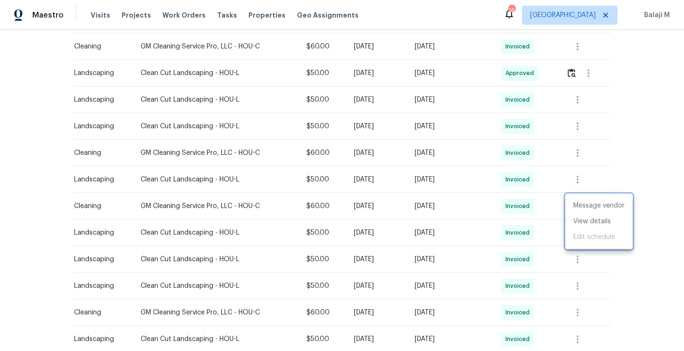
drag, startPoint x: 134, startPoint y: 153, endPoint x: 183, endPoint y: 152, distance: 48.5
click at [183, 152] on div at bounding box center [342, 175] width 684 height 351
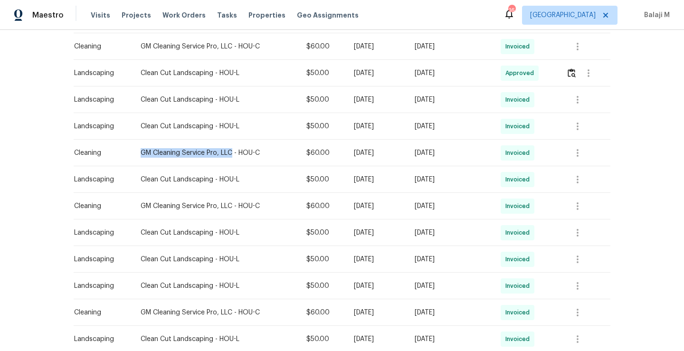
drag, startPoint x: 133, startPoint y: 152, endPoint x: 224, endPoint y: 155, distance: 91.3
click at [225, 155] on div "GM Cleaning Service Pro, LLC - HOU-C" at bounding box center [216, 153] width 151 height 10
copy div "GM Cleaning Service Pro, LLC"
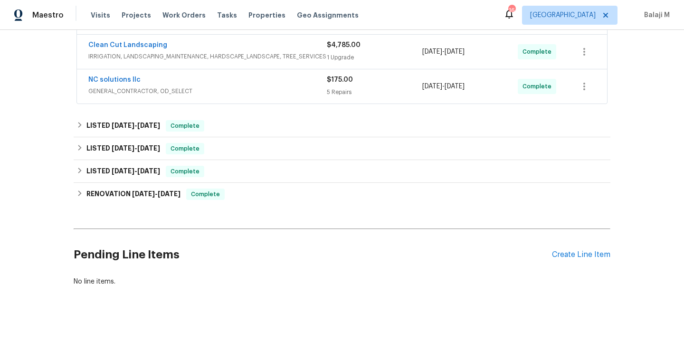
scroll to position [46, 0]
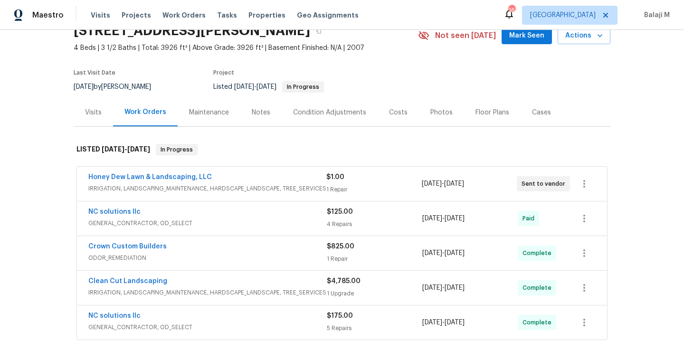
click at [189, 114] on div "Maintenance" at bounding box center [209, 113] width 40 height 10
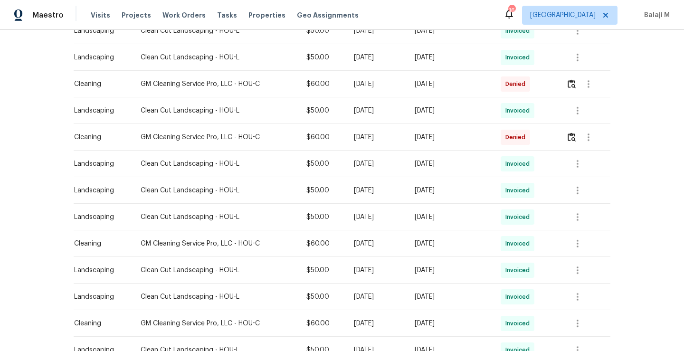
scroll to position [375, 0]
click at [585, 138] on icon "button" at bounding box center [588, 136] width 11 height 11
click at [584, 152] on li "View details" at bounding box center [610, 152] width 67 height 16
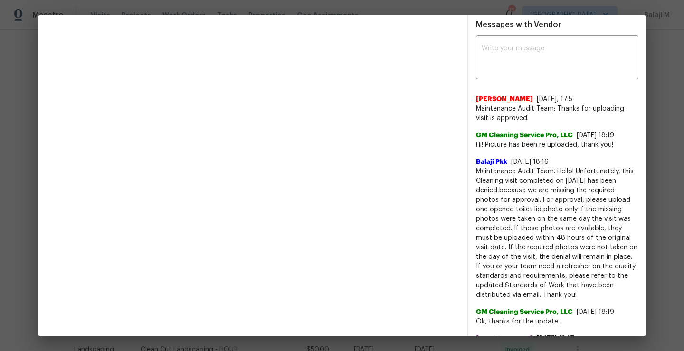
scroll to position [0, 0]
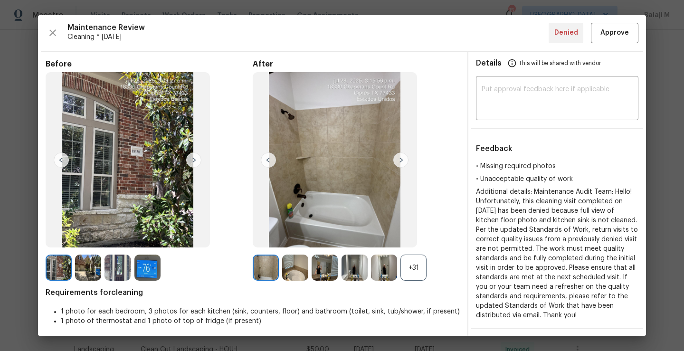
click at [400, 163] on img at bounding box center [400, 160] width 15 height 15
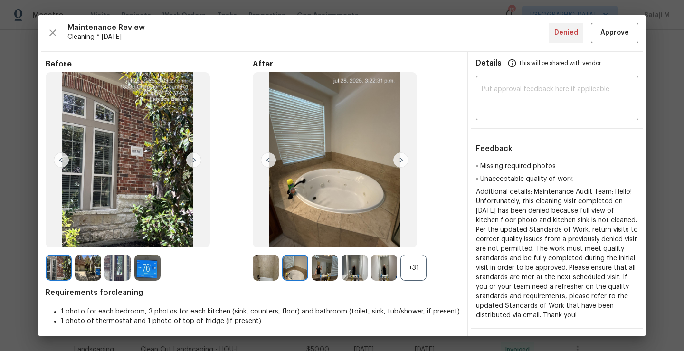
click at [400, 162] on img at bounding box center [400, 160] width 15 height 15
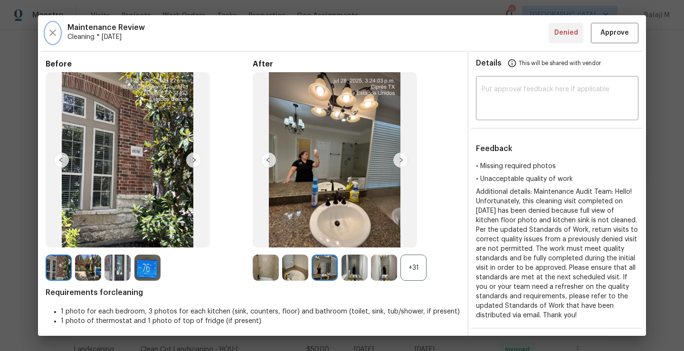
click at [52, 33] on icon "button" at bounding box center [52, 32] width 7 height 7
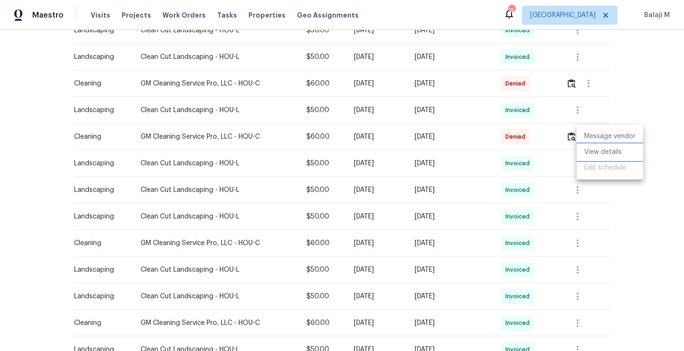
click at [596, 153] on li "View details" at bounding box center [610, 152] width 67 height 16
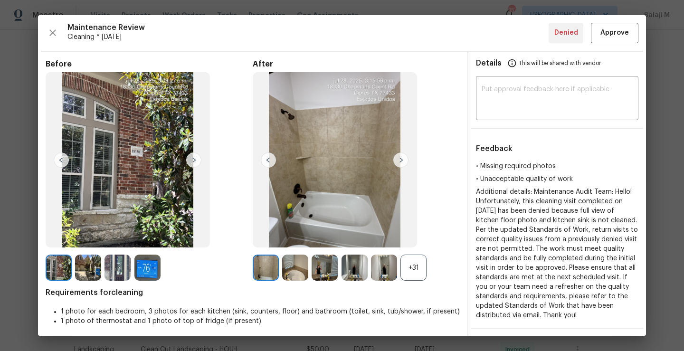
click at [396, 160] on img at bounding box center [400, 160] width 15 height 15
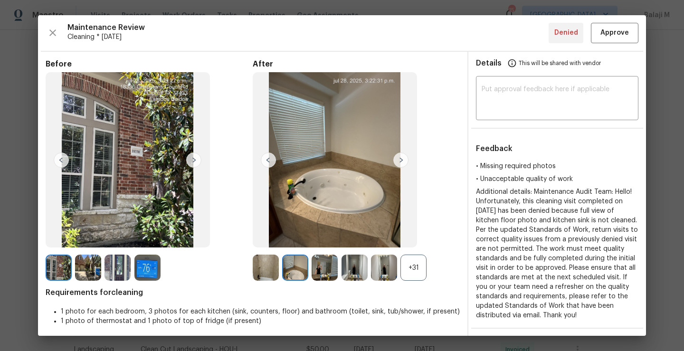
click at [413, 278] on div "+31" at bounding box center [414, 268] width 26 height 26
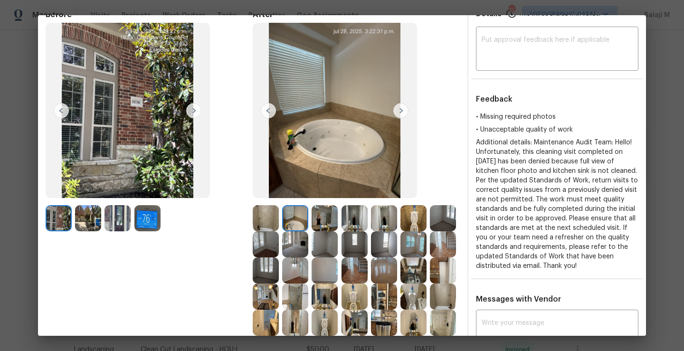
scroll to position [65, 0]
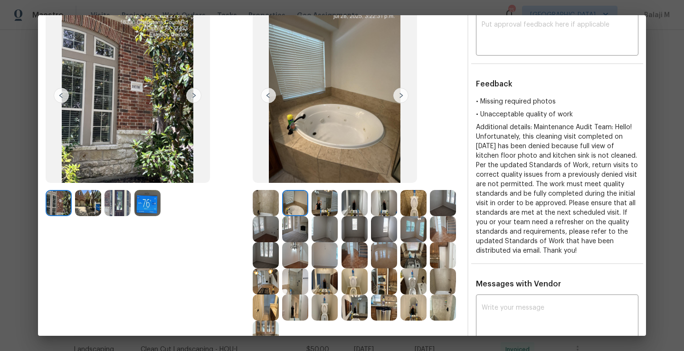
click at [258, 198] on img at bounding box center [266, 203] width 26 height 26
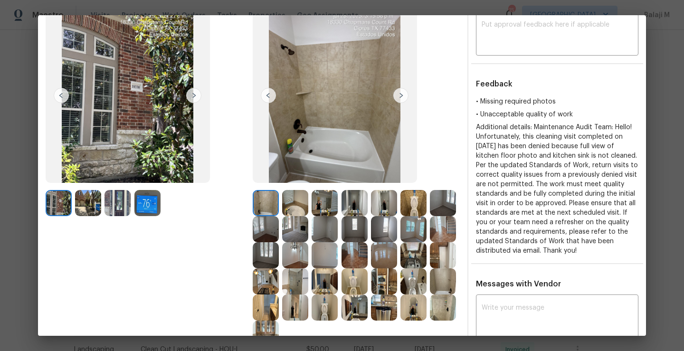
click at [277, 205] on div at bounding box center [267, 203] width 29 height 26
click at [282, 202] on img at bounding box center [295, 203] width 26 height 26
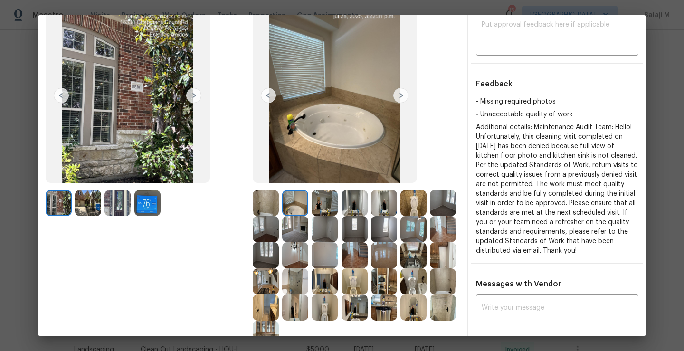
click at [400, 99] on img at bounding box center [400, 95] width 15 height 15
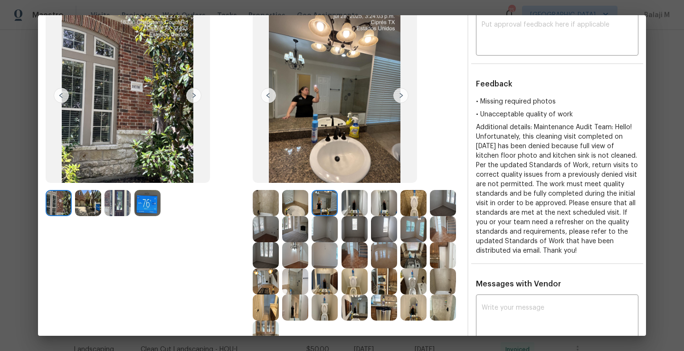
click at [400, 99] on img at bounding box center [400, 95] width 15 height 15
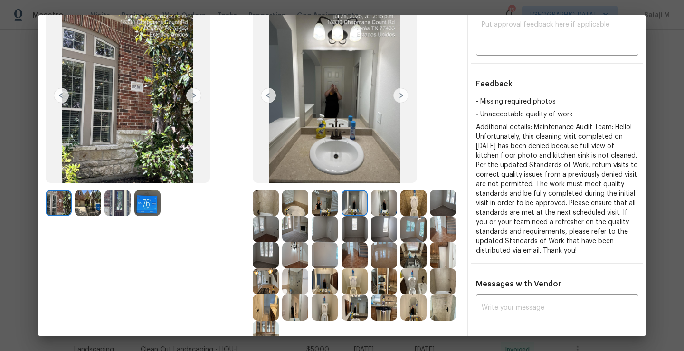
click at [399, 97] on img at bounding box center [400, 95] width 15 height 15
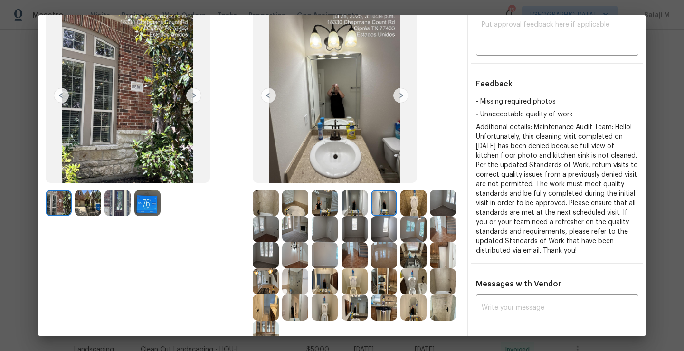
click at [399, 97] on img at bounding box center [400, 95] width 15 height 15
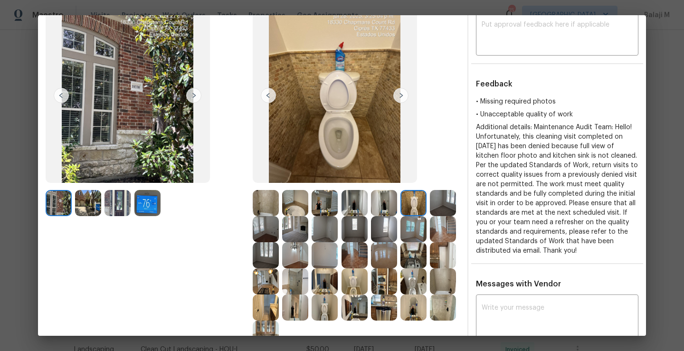
click at [399, 97] on img at bounding box center [400, 95] width 15 height 15
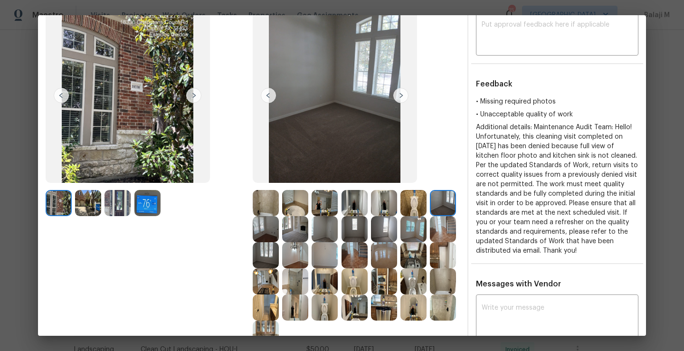
click at [399, 97] on img at bounding box center [400, 95] width 15 height 15
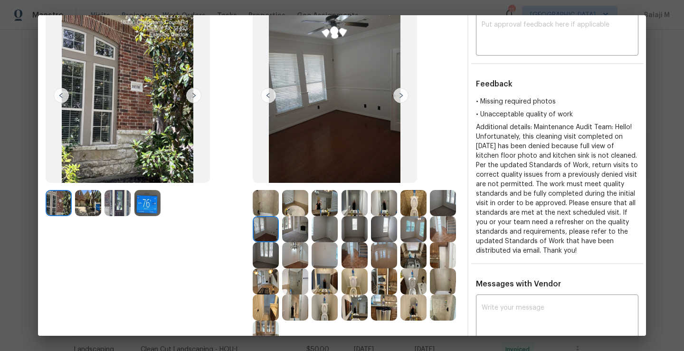
click at [399, 97] on img at bounding box center [400, 95] width 15 height 15
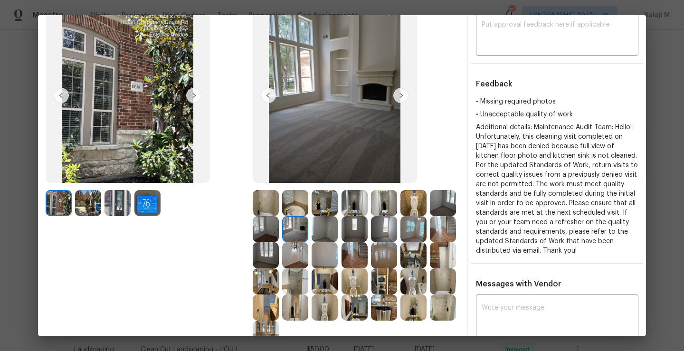
click at [262, 96] on img at bounding box center [268, 95] width 15 height 15
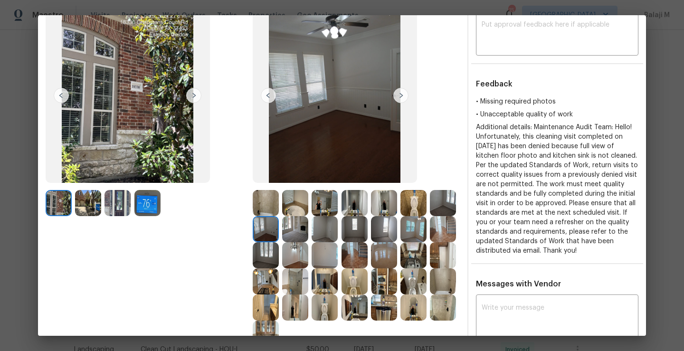
click at [331, 141] on img at bounding box center [335, 96] width 164 height 176
click at [395, 95] on img at bounding box center [400, 95] width 15 height 15
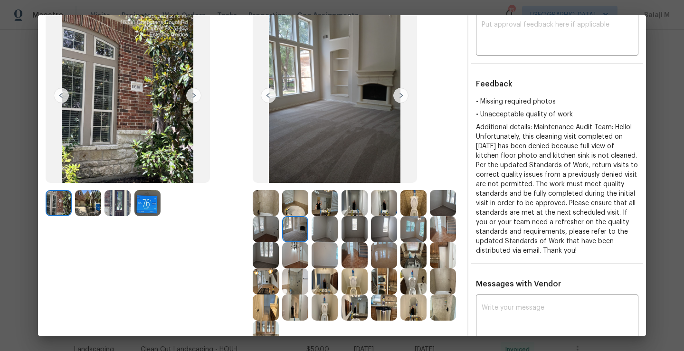
click at [399, 96] on img at bounding box center [400, 95] width 15 height 15
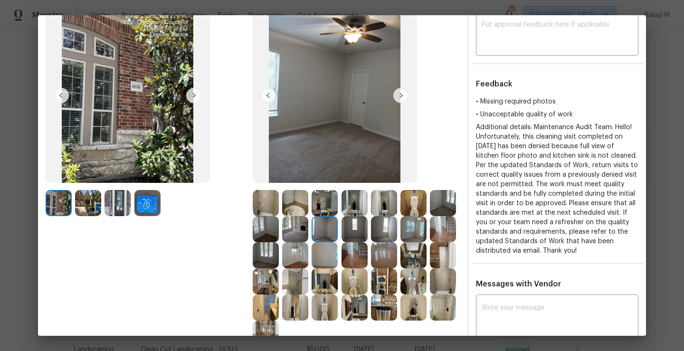
click at [399, 97] on img at bounding box center [400, 95] width 15 height 15
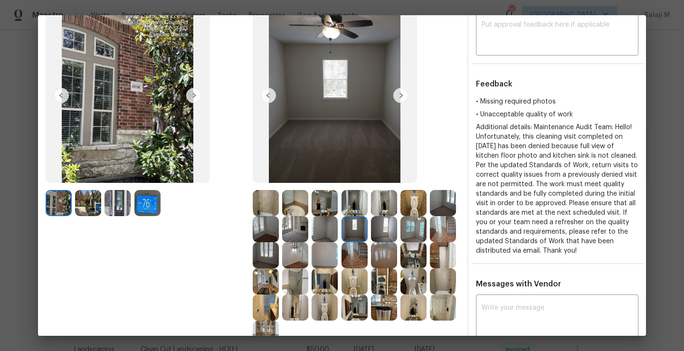
click at [399, 97] on img at bounding box center [400, 95] width 15 height 15
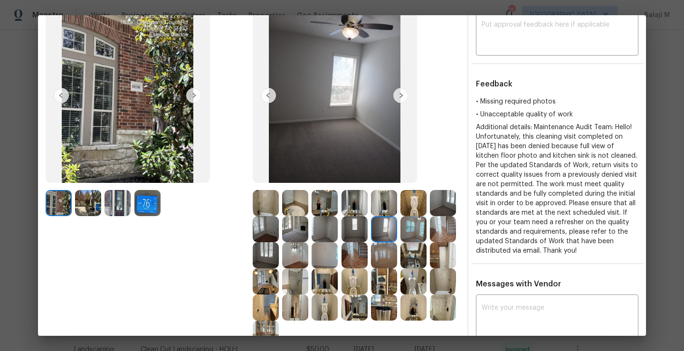
click at [399, 98] on img at bounding box center [400, 95] width 15 height 15
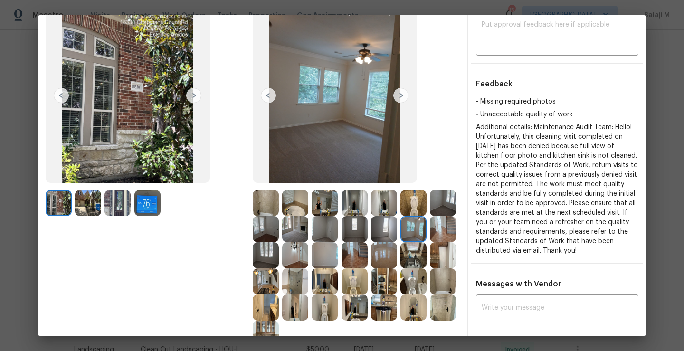
click at [401, 96] on img at bounding box center [400, 95] width 15 height 15
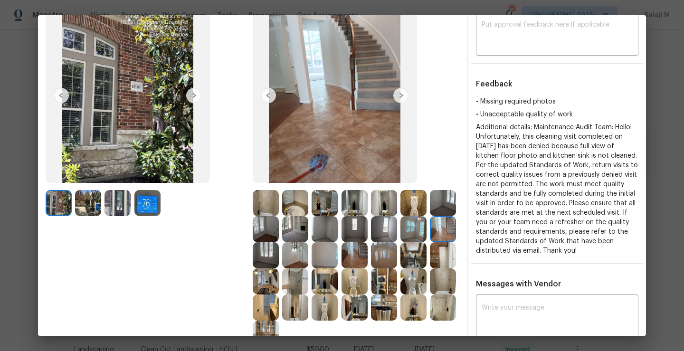
click at [397, 96] on img at bounding box center [400, 95] width 15 height 15
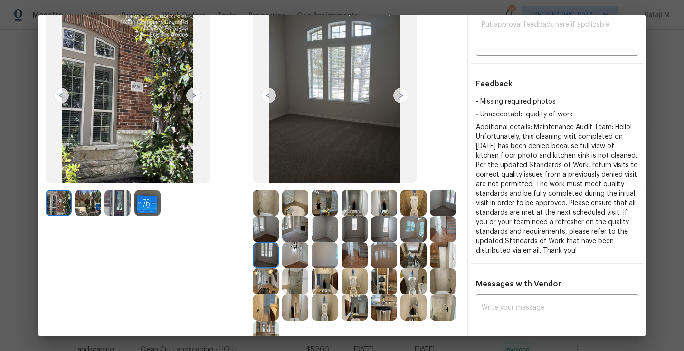
click at [397, 96] on img at bounding box center [400, 95] width 15 height 15
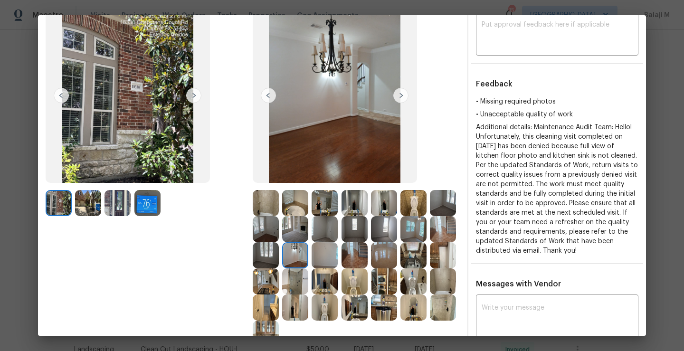
click at [397, 96] on img at bounding box center [400, 95] width 15 height 15
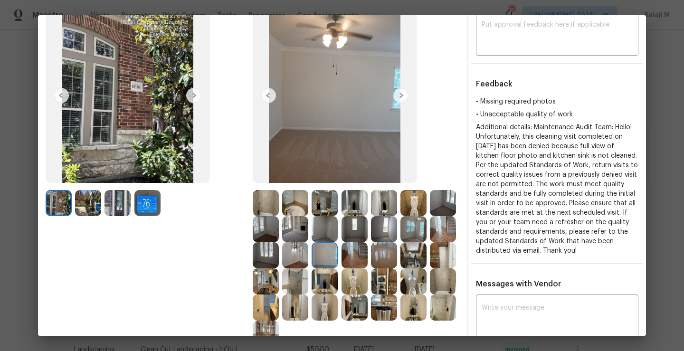
click at [397, 96] on img at bounding box center [400, 95] width 15 height 15
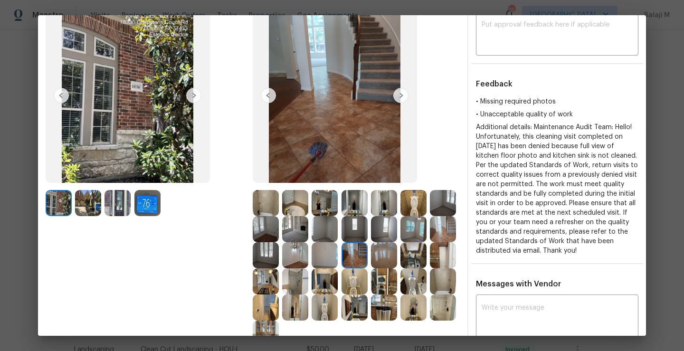
click at [397, 96] on img at bounding box center [400, 95] width 15 height 15
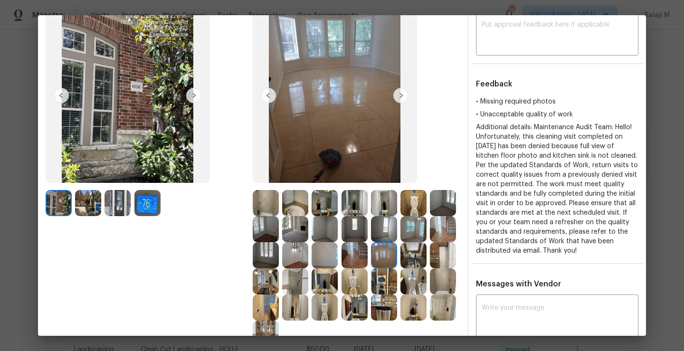
click at [397, 96] on img at bounding box center [400, 95] width 15 height 15
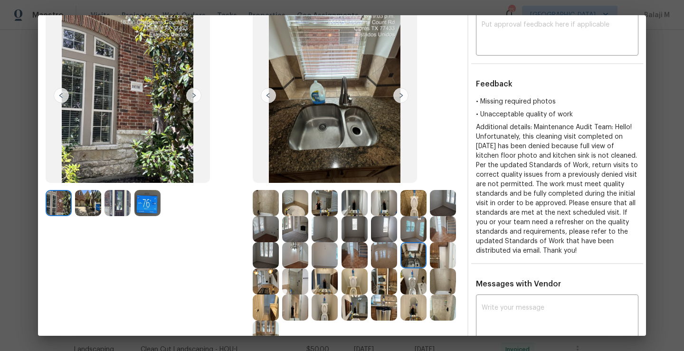
click at [397, 96] on img at bounding box center [400, 95] width 15 height 15
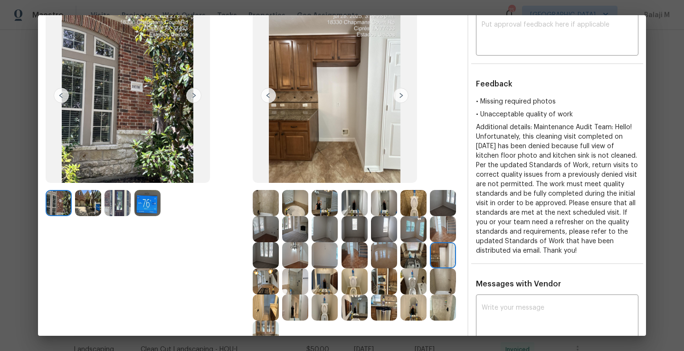
click at [397, 96] on img at bounding box center [400, 95] width 15 height 15
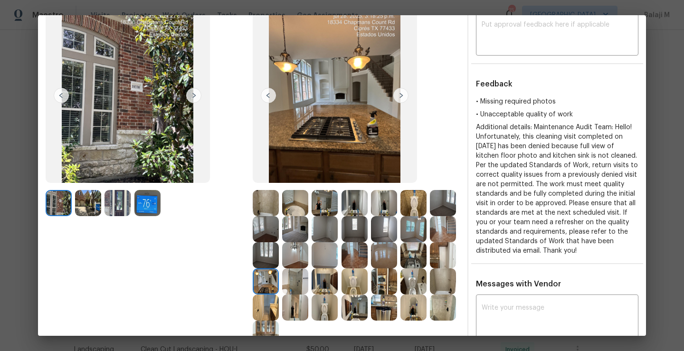
click at [397, 96] on img at bounding box center [400, 95] width 15 height 15
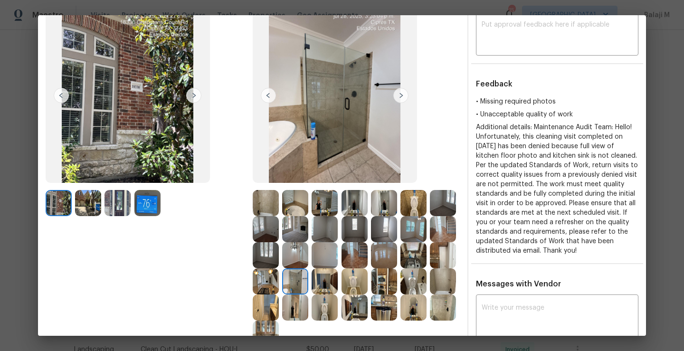
click at [397, 96] on img at bounding box center [400, 95] width 15 height 15
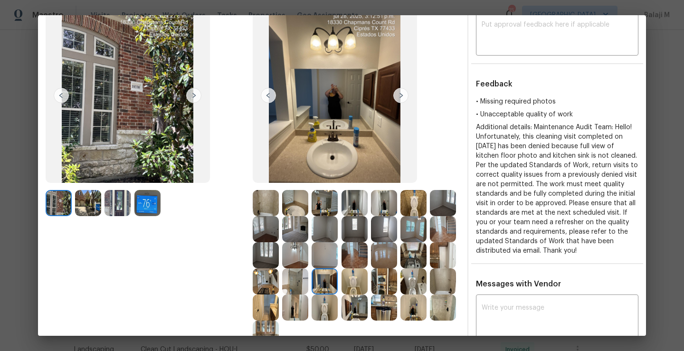
click at [397, 96] on img at bounding box center [400, 95] width 15 height 15
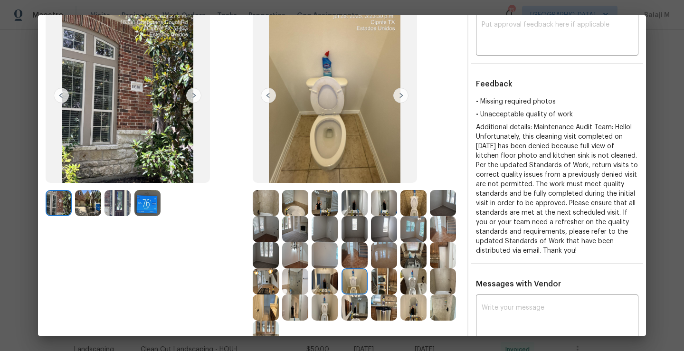
click at [397, 96] on img at bounding box center [400, 95] width 15 height 15
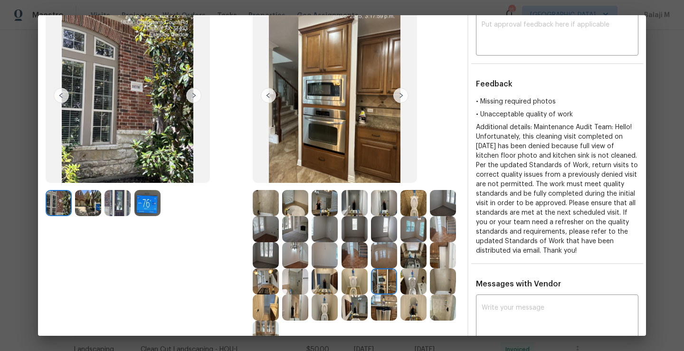
click at [397, 96] on img at bounding box center [400, 95] width 15 height 15
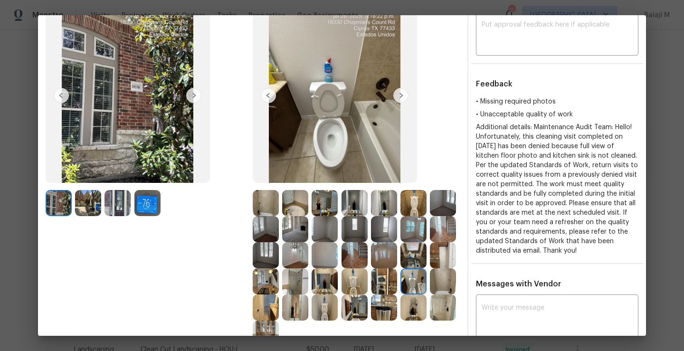
click at [397, 96] on img at bounding box center [400, 95] width 15 height 15
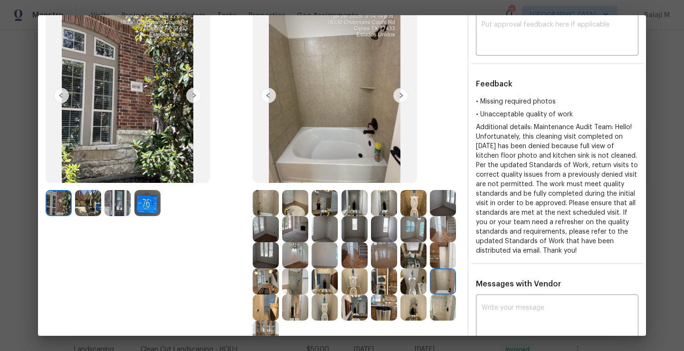
click at [397, 96] on img at bounding box center [400, 95] width 15 height 15
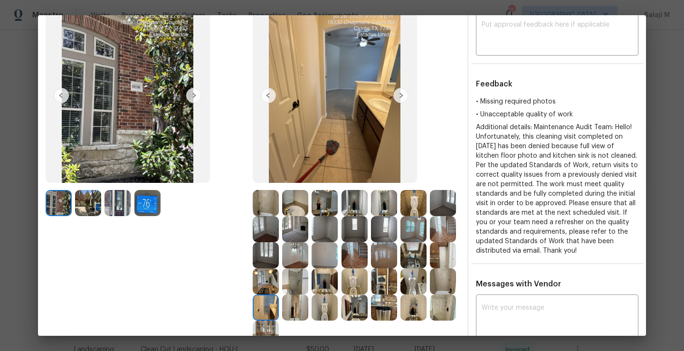
click at [397, 96] on img at bounding box center [400, 95] width 15 height 15
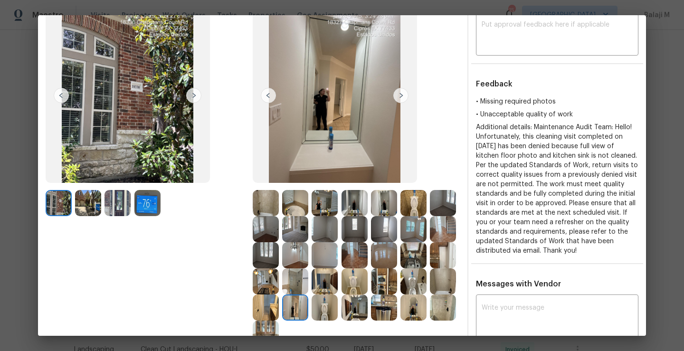
click at [397, 96] on img at bounding box center [400, 95] width 15 height 15
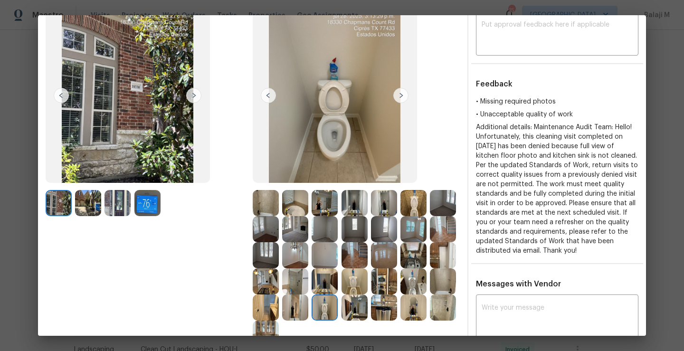
click at [397, 96] on img at bounding box center [400, 95] width 15 height 15
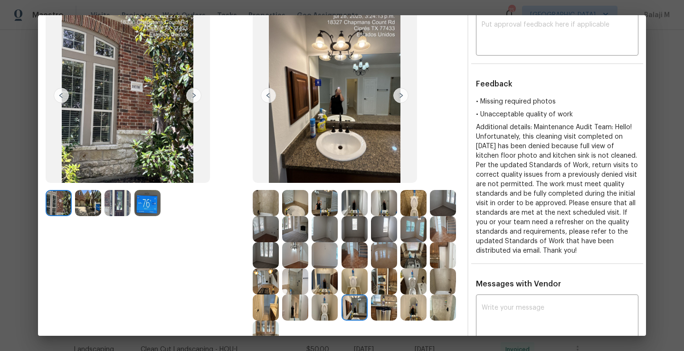
click at [397, 96] on img at bounding box center [400, 95] width 15 height 15
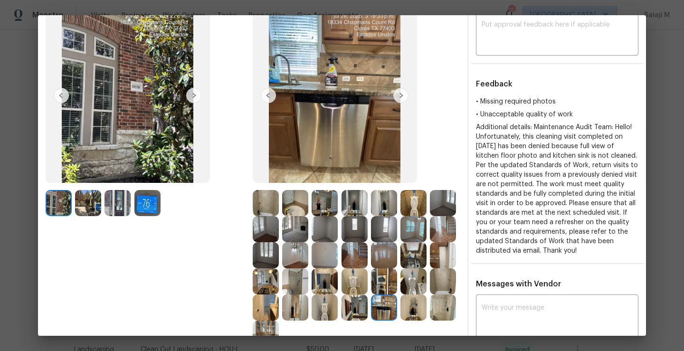
click at [397, 96] on img at bounding box center [400, 95] width 15 height 15
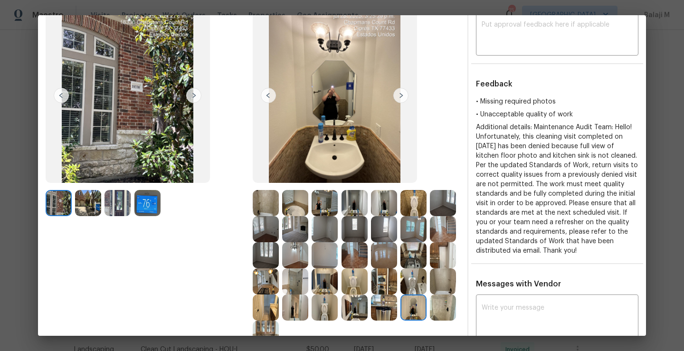
click at [397, 96] on img at bounding box center [400, 95] width 15 height 15
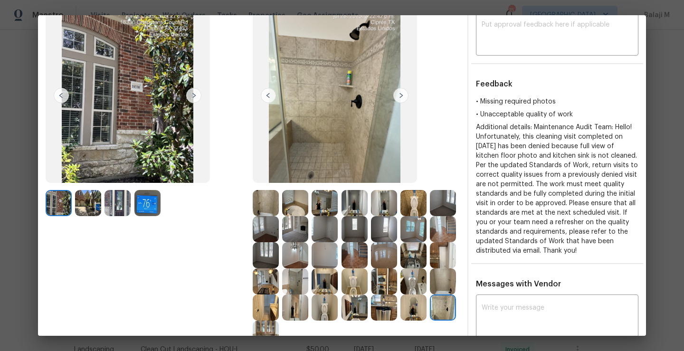
click at [397, 96] on img at bounding box center [400, 95] width 15 height 15
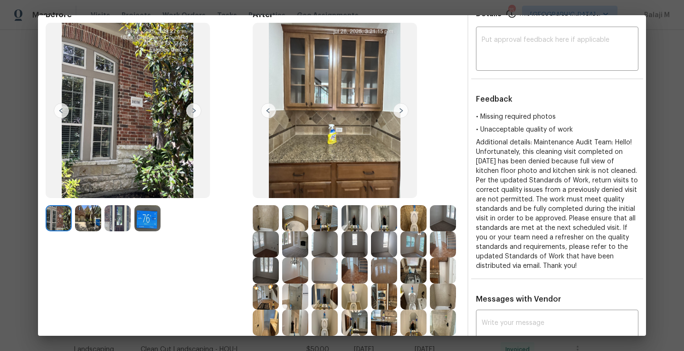
scroll to position [49, 0]
click at [404, 111] on img at bounding box center [400, 111] width 15 height 15
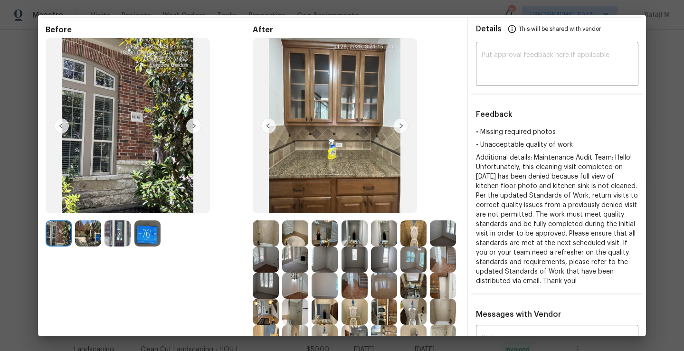
click at [406, 122] on img at bounding box center [400, 125] width 15 height 15
click at [404, 123] on img at bounding box center [400, 125] width 15 height 15
click at [401, 126] on img at bounding box center [400, 125] width 15 height 15
click at [400, 130] on img at bounding box center [400, 125] width 15 height 15
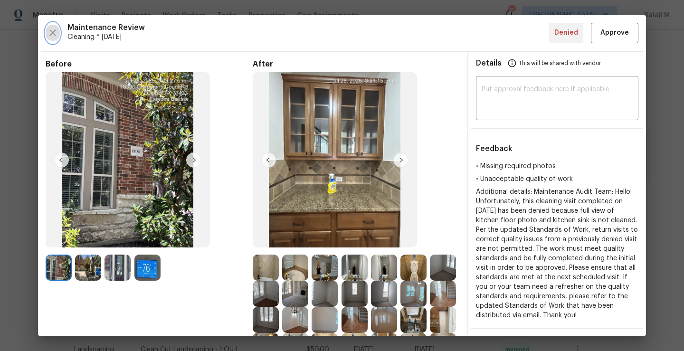
click at [55, 35] on icon "button" at bounding box center [52, 32] width 11 height 11
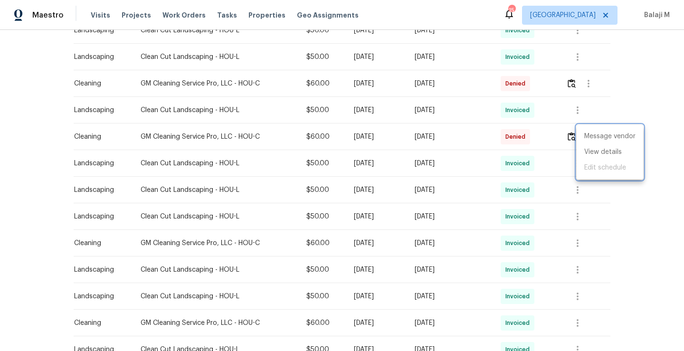
click at [583, 84] on div at bounding box center [342, 175] width 684 height 351
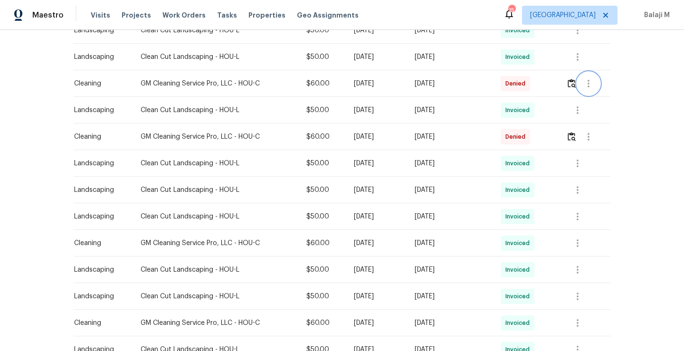
click at [589, 84] on icon "button" at bounding box center [588, 83] width 11 height 11
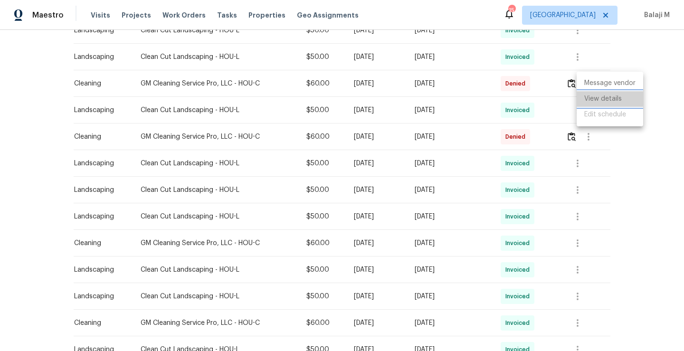
click at [592, 101] on li "View details" at bounding box center [610, 99] width 67 height 16
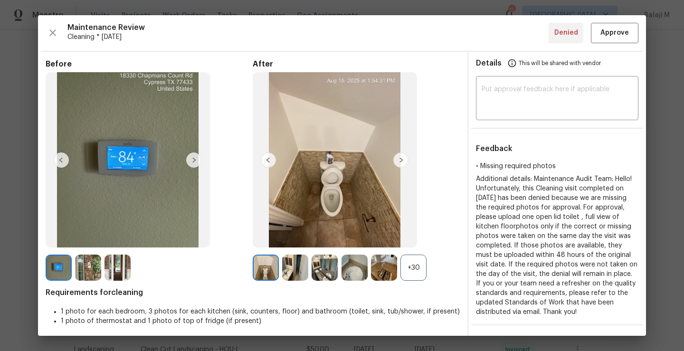
click at [397, 159] on img at bounding box center [400, 160] width 15 height 15
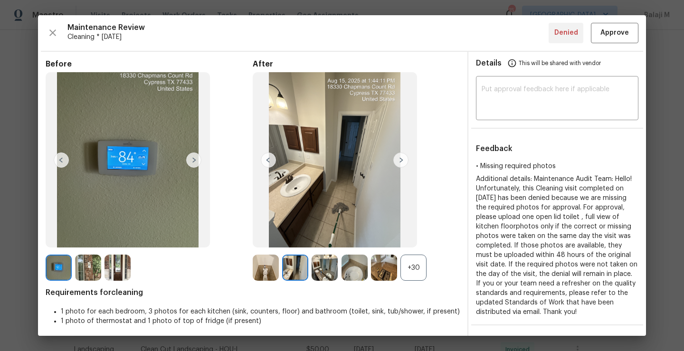
click at [401, 161] on img at bounding box center [400, 160] width 15 height 15
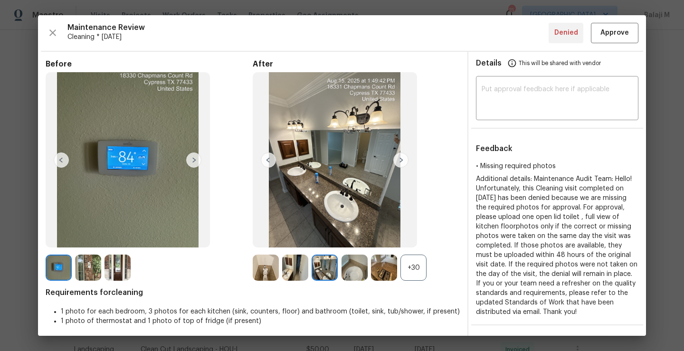
click at [401, 161] on img at bounding box center [400, 160] width 15 height 15
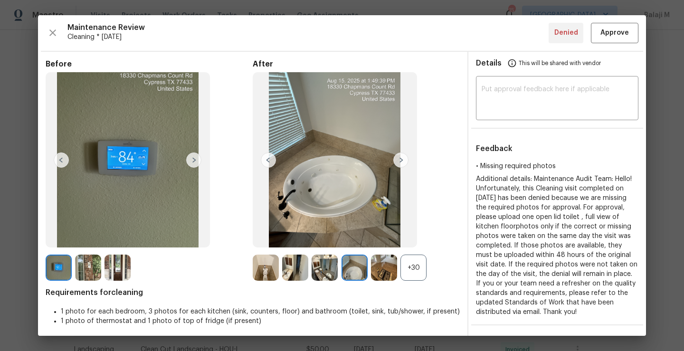
click at [193, 157] on img at bounding box center [193, 160] width 15 height 15
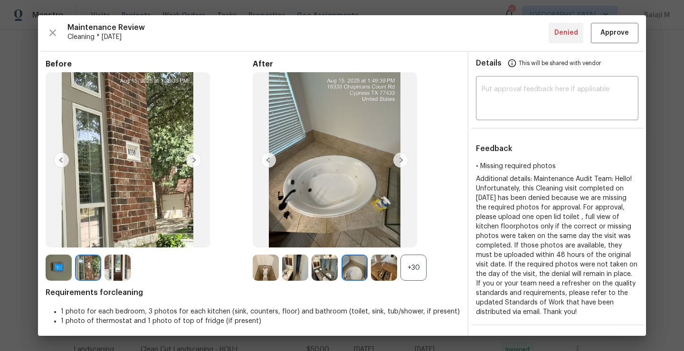
click at [194, 162] on img at bounding box center [193, 160] width 15 height 15
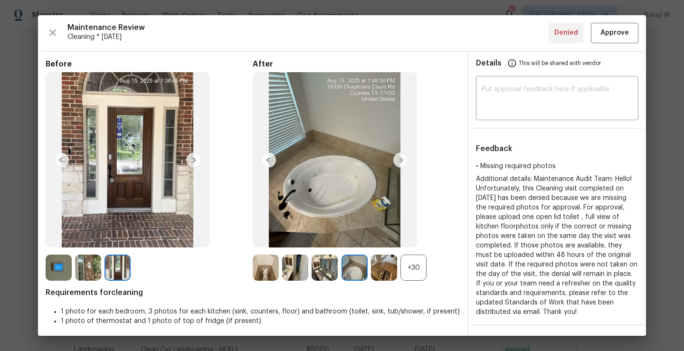
click at [407, 257] on div "+30" at bounding box center [414, 268] width 26 height 26
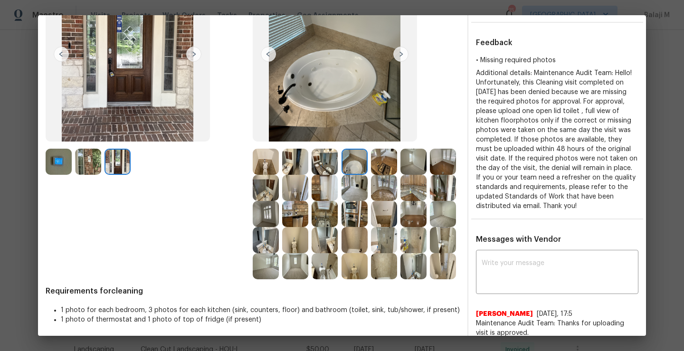
scroll to position [161, 0]
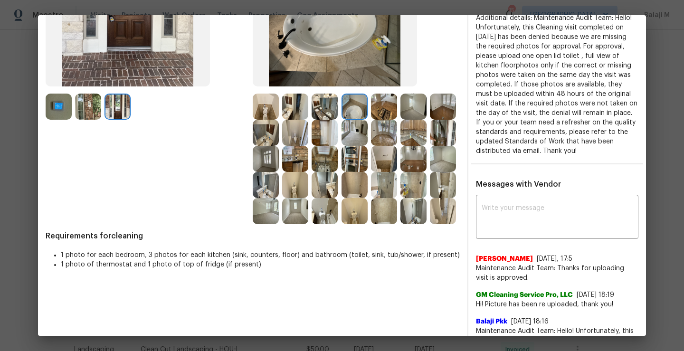
click at [430, 224] on img at bounding box center [443, 211] width 26 height 26
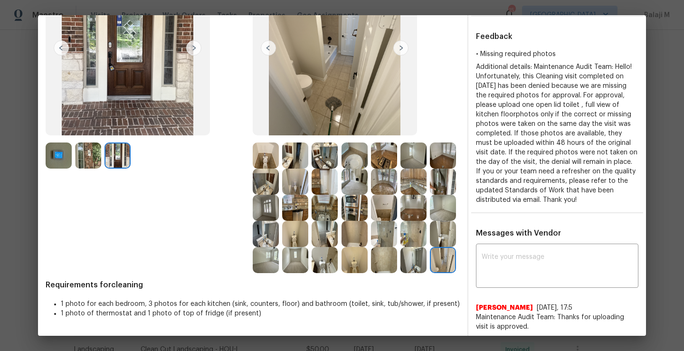
scroll to position [92, 0]
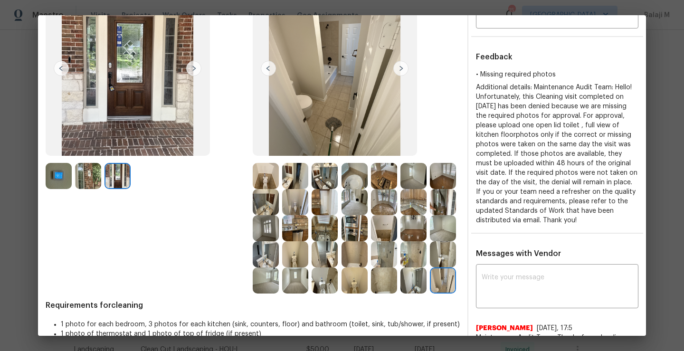
click at [264, 70] on img at bounding box center [268, 68] width 15 height 15
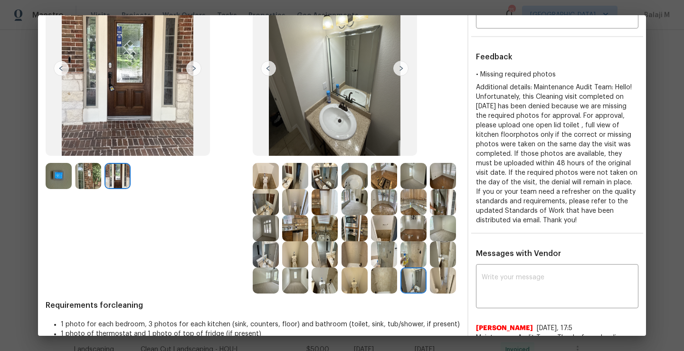
click at [264, 70] on img at bounding box center [268, 68] width 15 height 15
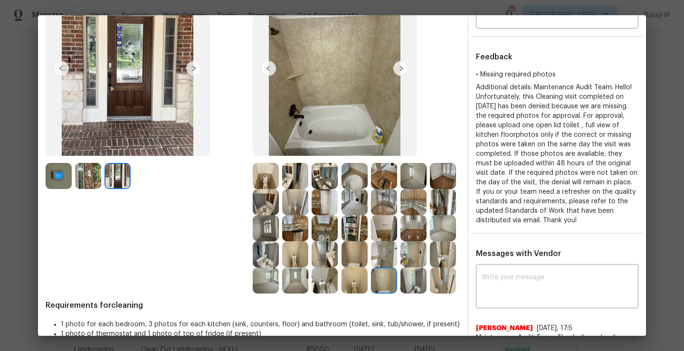
click at [264, 70] on img at bounding box center [268, 68] width 15 height 15
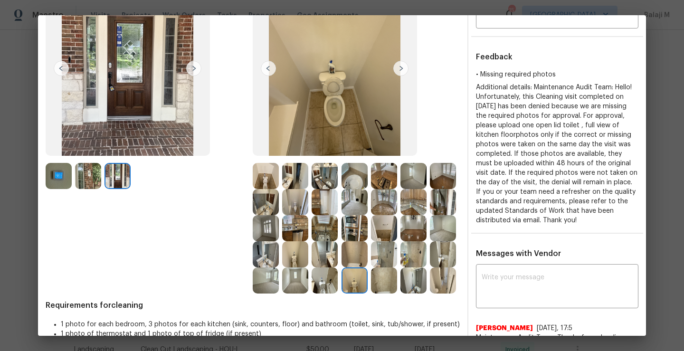
click at [264, 70] on img at bounding box center [268, 68] width 15 height 15
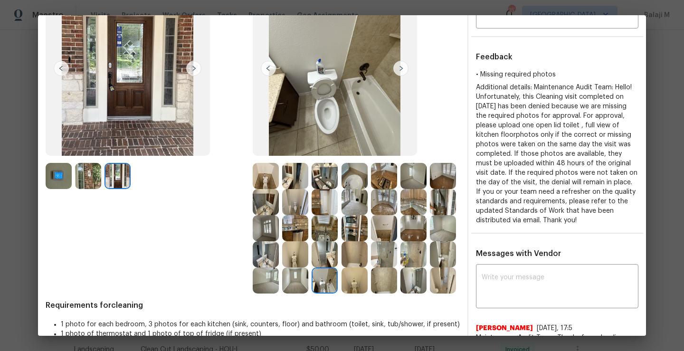
click at [264, 70] on img at bounding box center [268, 68] width 15 height 15
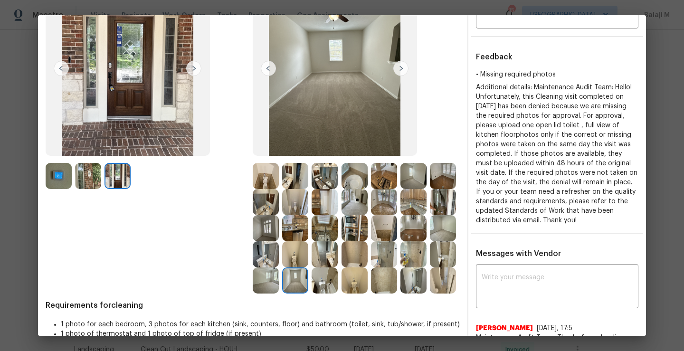
click at [264, 69] on img at bounding box center [268, 68] width 15 height 15
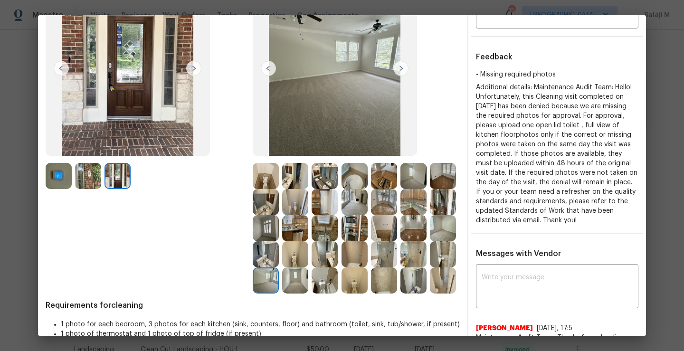
click at [264, 69] on img at bounding box center [268, 68] width 15 height 15
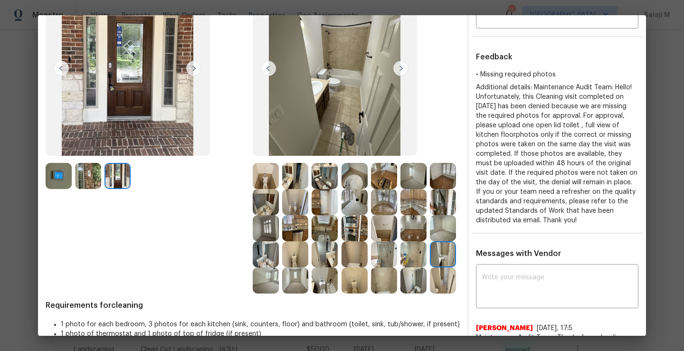
click at [264, 69] on img at bounding box center [268, 68] width 15 height 15
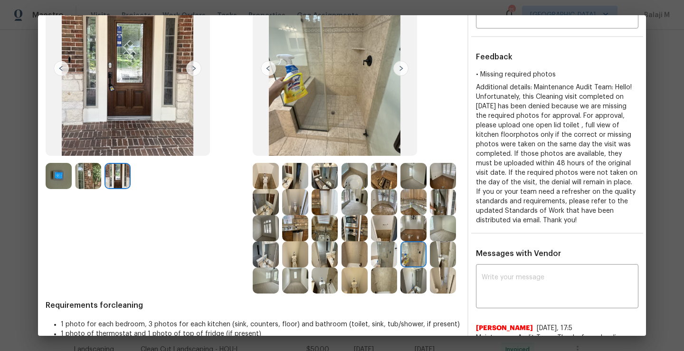
click at [264, 69] on img at bounding box center [268, 68] width 15 height 15
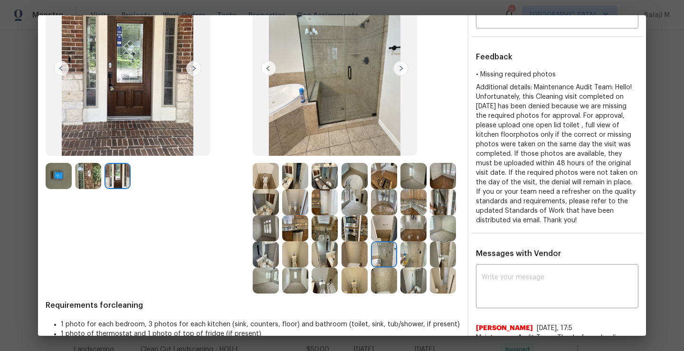
click at [264, 69] on img at bounding box center [268, 68] width 15 height 15
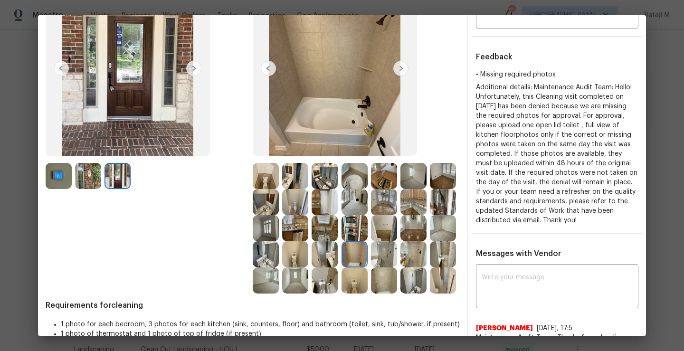
click at [264, 69] on img at bounding box center [268, 68] width 15 height 15
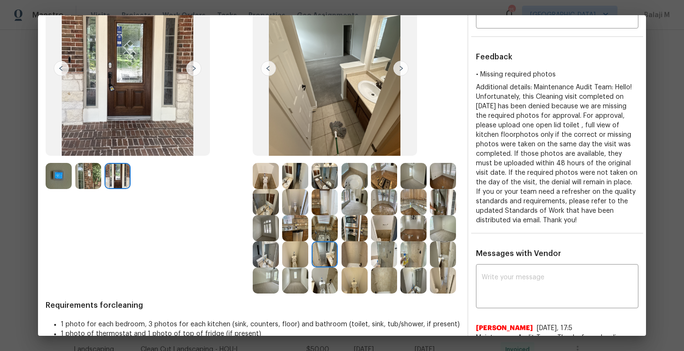
click at [264, 69] on img at bounding box center [268, 68] width 15 height 15
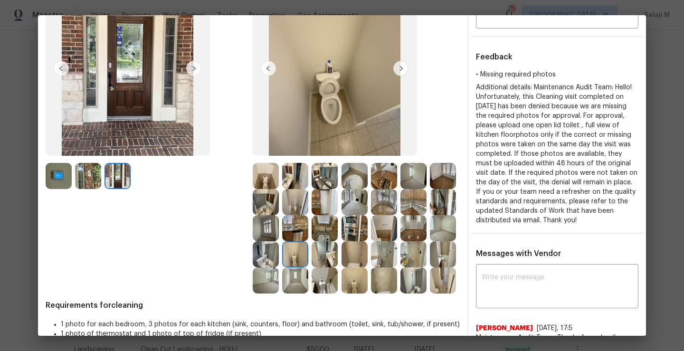
click at [264, 69] on img at bounding box center [268, 68] width 15 height 15
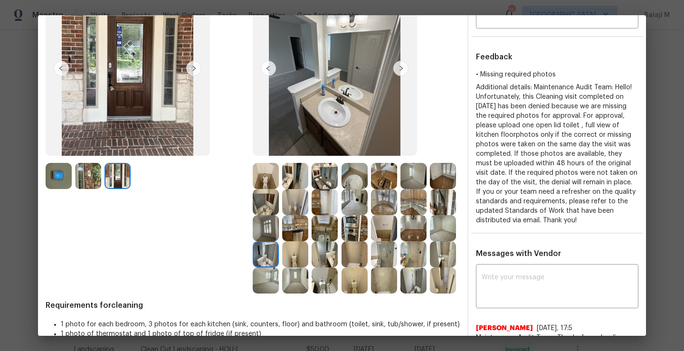
click at [264, 69] on img at bounding box center [268, 68] width 15 height 15
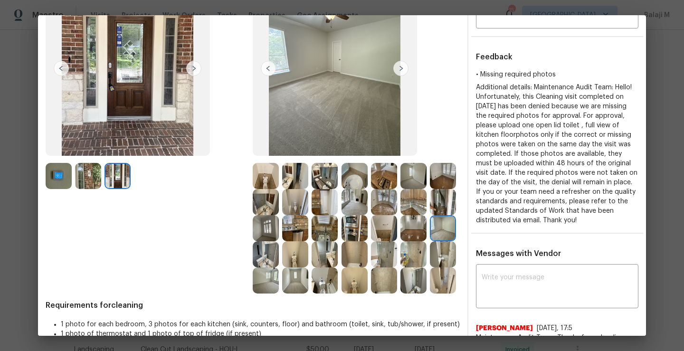
click at [264, 69] on img at bounding box center [268, 68] width 15 height 15
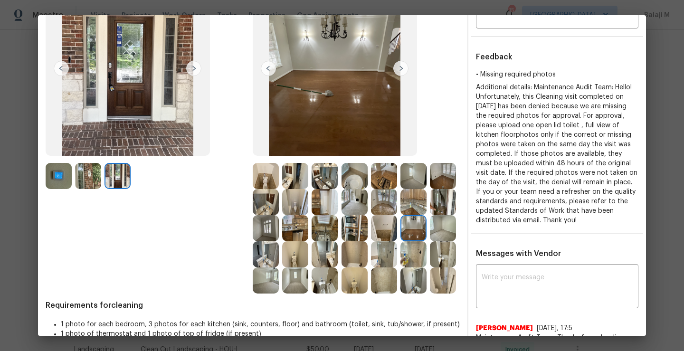
click at [264, 69] on img at bounding box center [268, 68] width 15 height 15
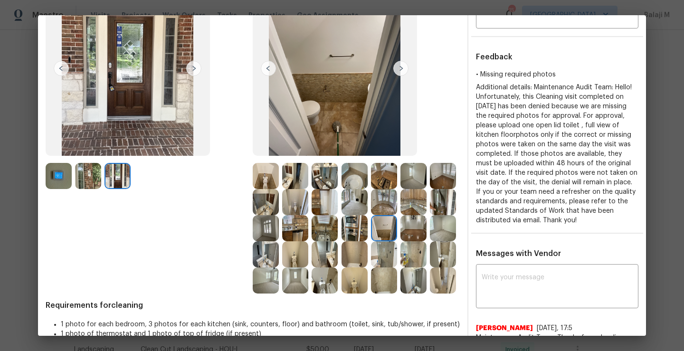
click at [266, 71] on img at bounding box center [268, 68] width 15 height 15
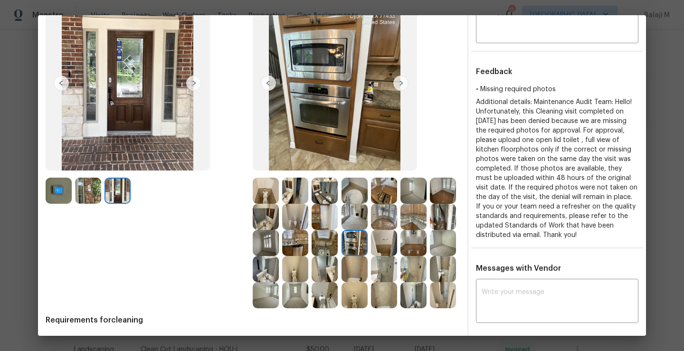
scroll to position [71, 0]
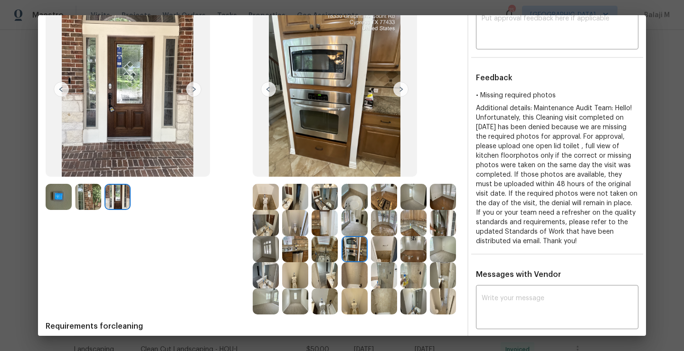
click at [266, 92] on img at bounding box center [268, 89] width 15 height 15
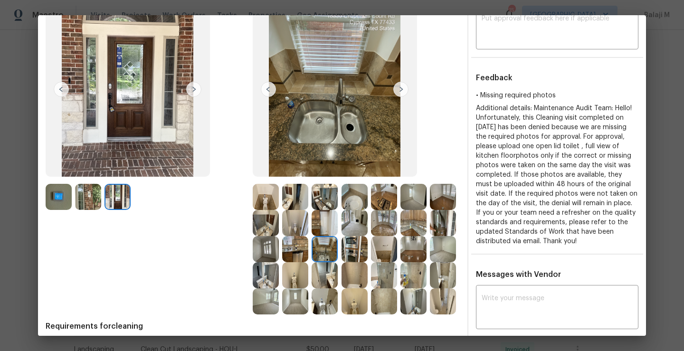
click at [266, 92] on img at bounding box center [268, 89] width 15 height 15
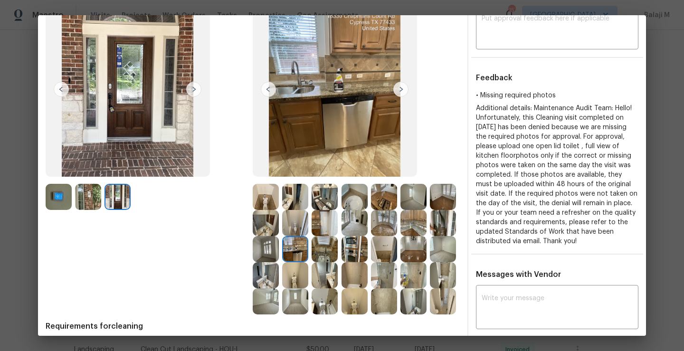
click at [266, 92] on img at bounding box center [268, 89] width 15 height 15
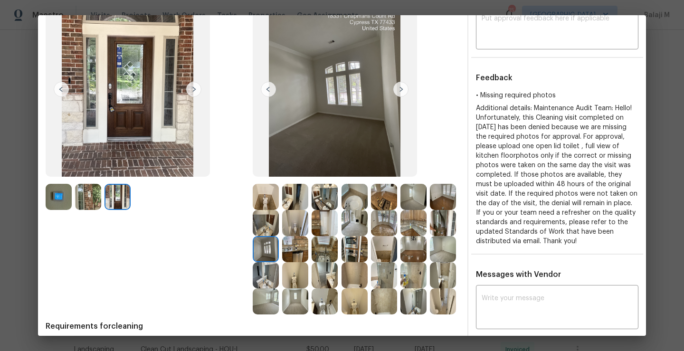
click at [266, 92] on img at bounding box center [268, 89] width 15 height 15
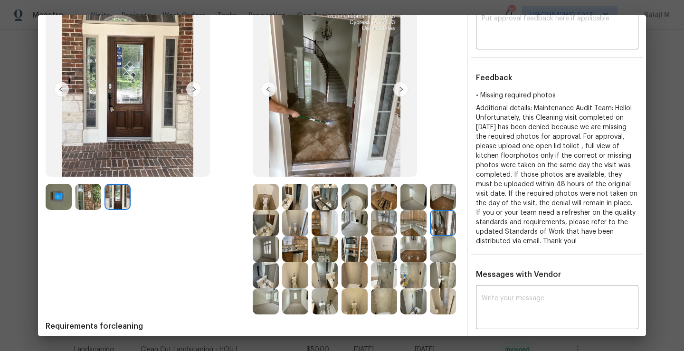
click at [266, 92] on img at bounding box center [268, 89] width 15 height 15
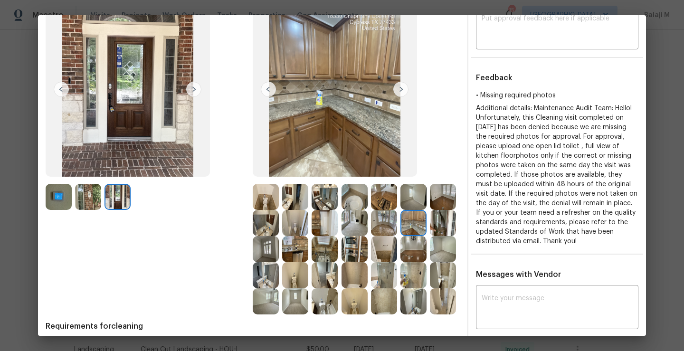
click at [266, 92] on img at bounding box center [268, 89] width 15 height 15
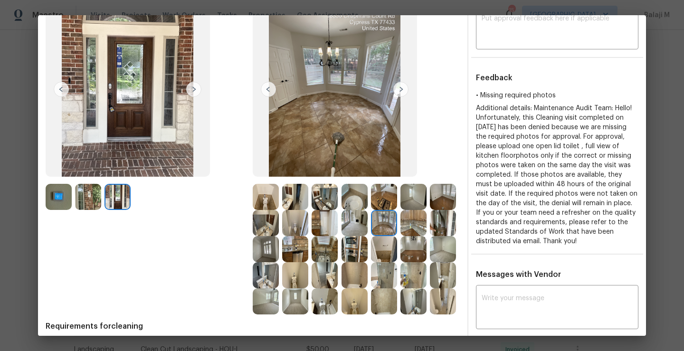
click at [266, 92] on img at bounding box center [268, 89] width 15 height 15
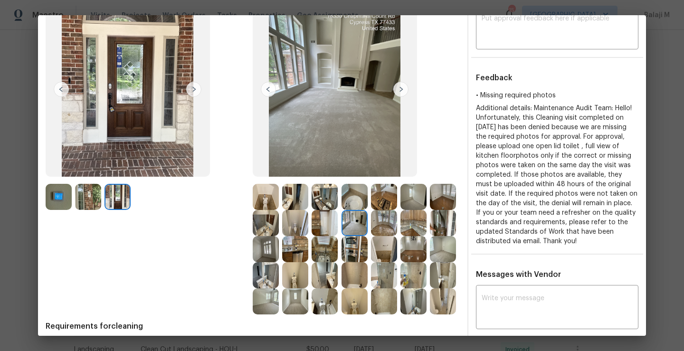
click at [266, 92] on img at bounding box center [268, 89] width 15 height 15
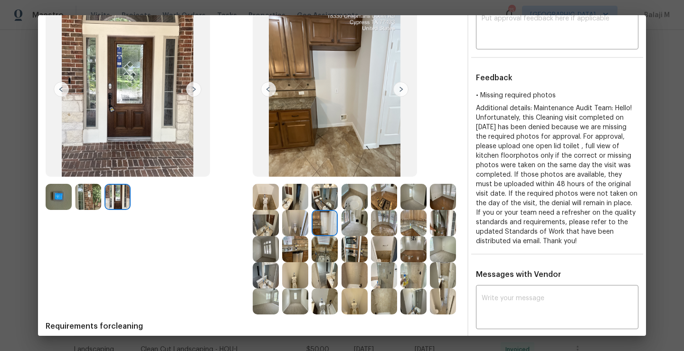
click at [266, 92] on img at bounding box center [268, 89] width 15 height 15
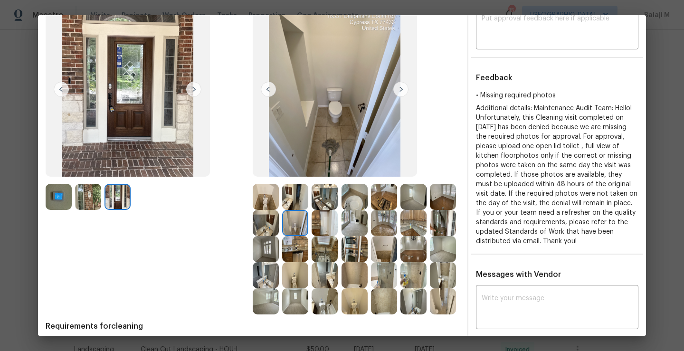
click at [266, 92] on img at bounding box center [268, 89] width 15 height 15
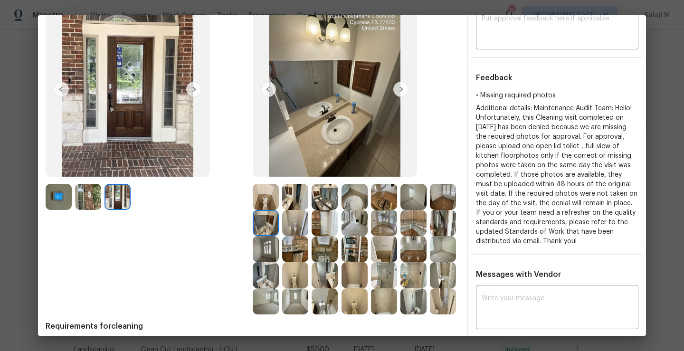
click at [266, 92] on img at bounding box center [268, 89] width 15 height 15
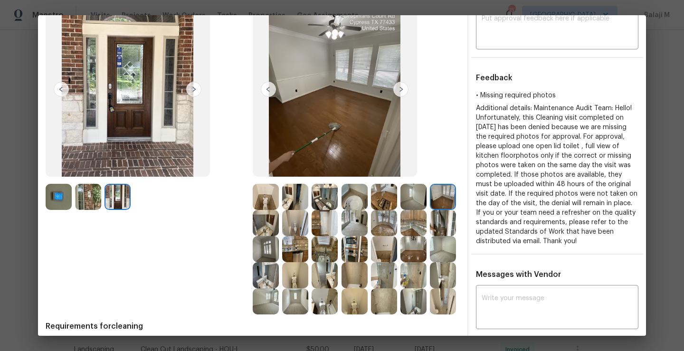
click at [266, 92] on img at bounding box center [268, 89] width 15 height 15
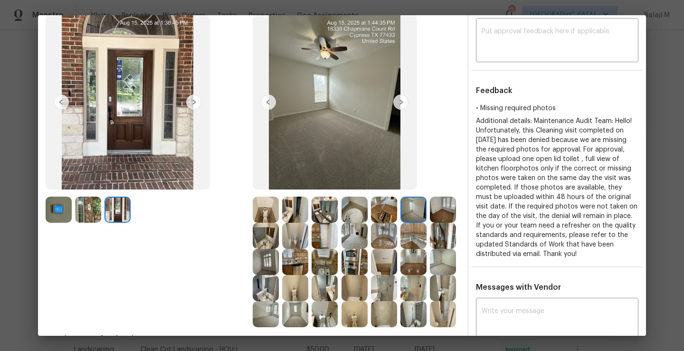
scroll to position [48, 0]
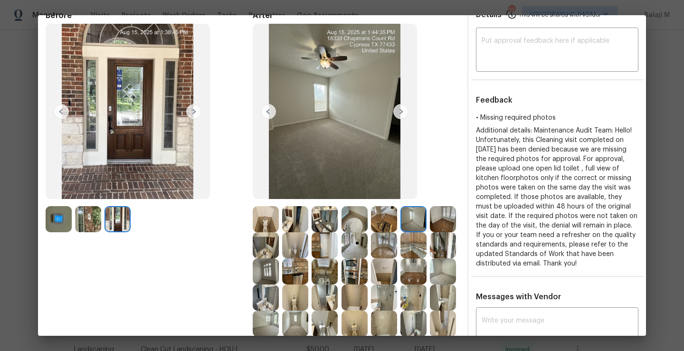
click at [266, 112] on img at bounding box center [268, 111] width 15 height 15
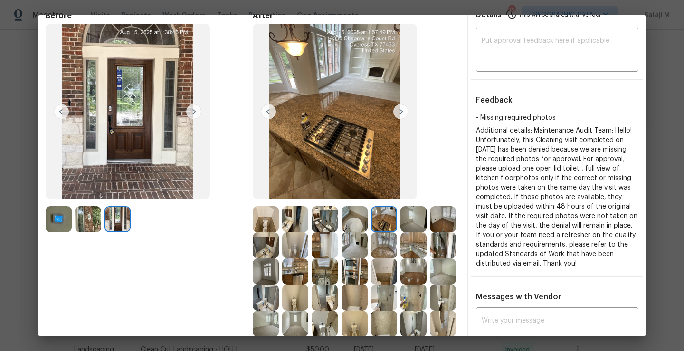
click at [266, 112] on img at bounding box center [268, 111] width 15 height 15
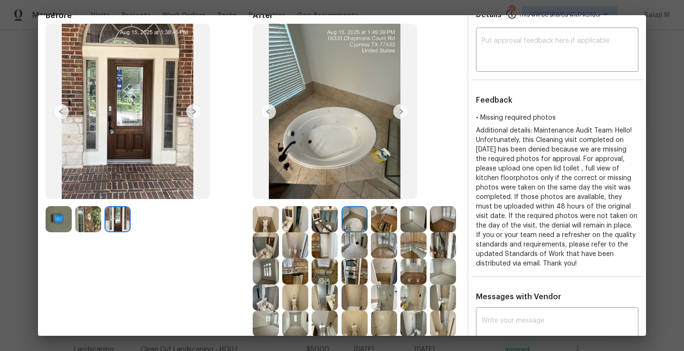
click at [266, 112] on img at bounding box center [268, 111] width 15 height 15
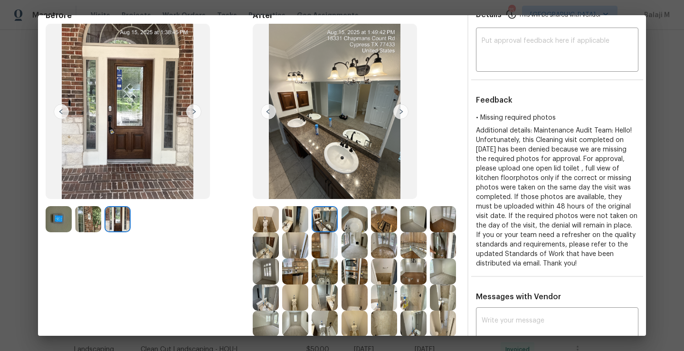
click at [266, 112] on img at bounding box center [268, 111] width 15 height 15
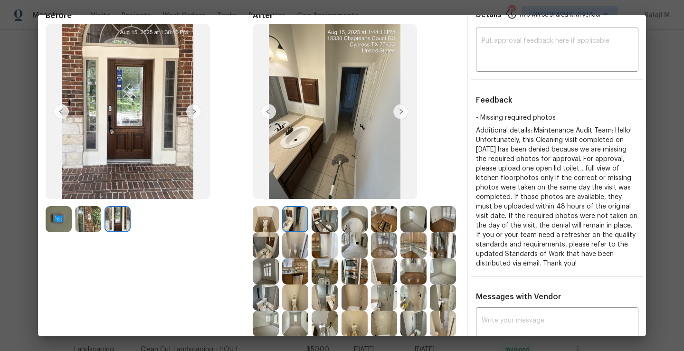
click at [266, 112] on img at bounding box center [268, 111] width 15 height 15
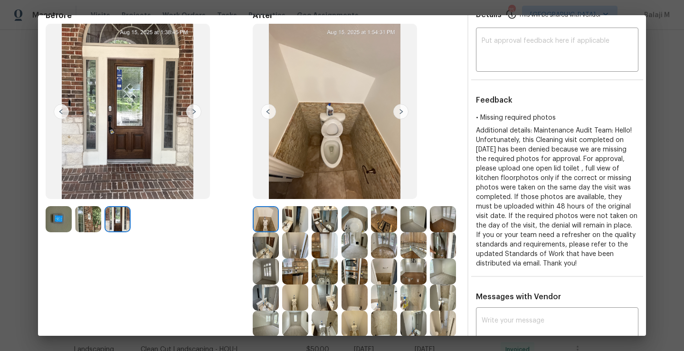
click at [266, 112] on img at bounding box center [268, 111] width 15 height 15
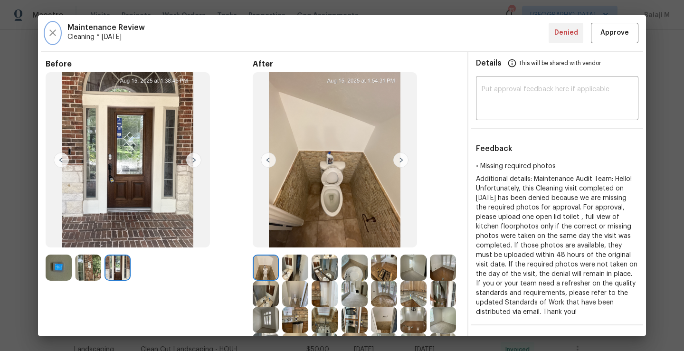
click at [50, 31] on icon "button" at bounding box center [52, 32] width 11 height 11
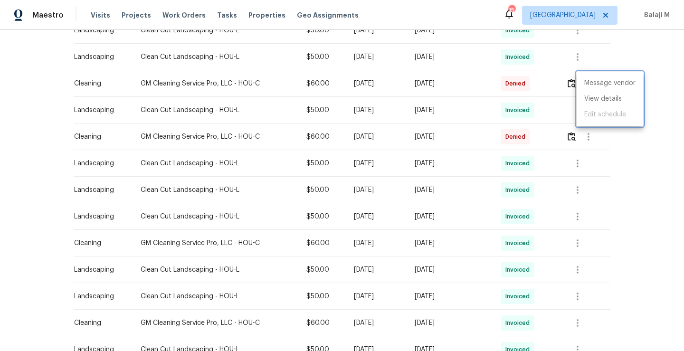
click at [136, 139] on div at bounding box center [342, 175] width 684 height 351
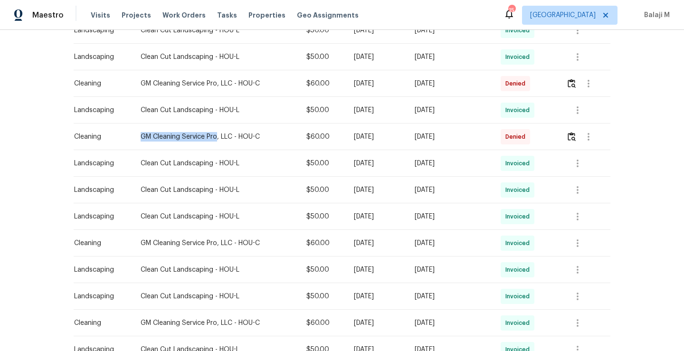
drag, startPoint x: 133, startPoint y: 137, endPoint x: 210, endPoint y: 136, distance: 77.0
click at [210, 136] on td "GM Cleaning Service Pro, LLC - HOU-C" at bounding box center [216, 137] width 166 height 27
copy div "GM Cleaning Service Pro"
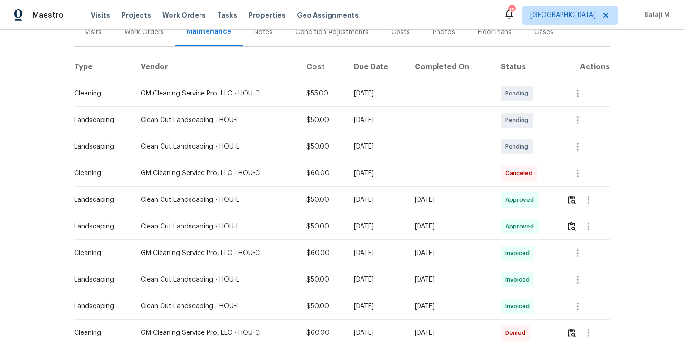
scroll to position [135, 0]
